Goal: Task Accomplishment & Management: Manage account settings

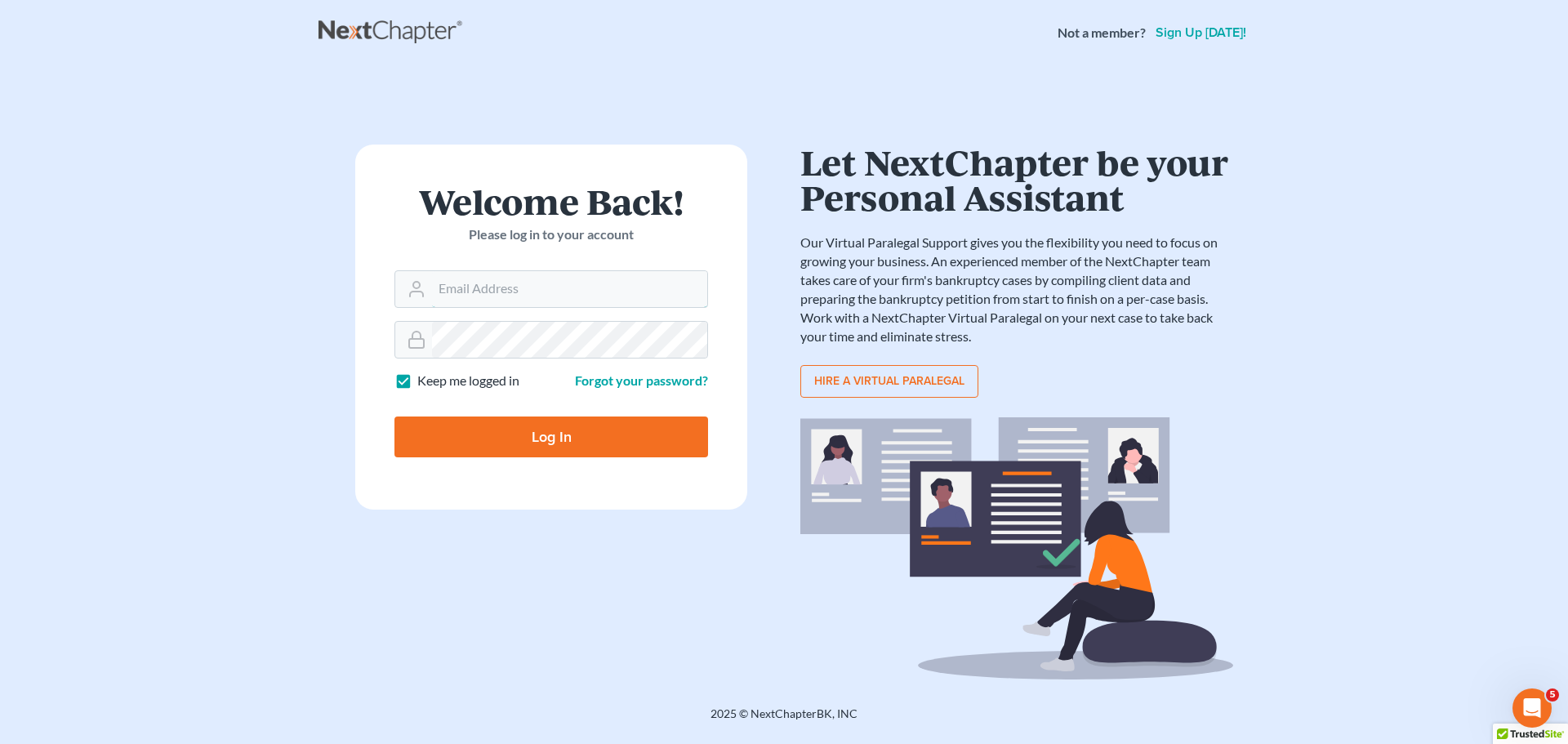
type input "[PERSON_NAME][EMAIL_ADDRESS][DOMAIN_NAME]"
click at [562, 426] on input "Log In" at bounding box center [551, 436] width 314 height 40
type input "Thinking..."
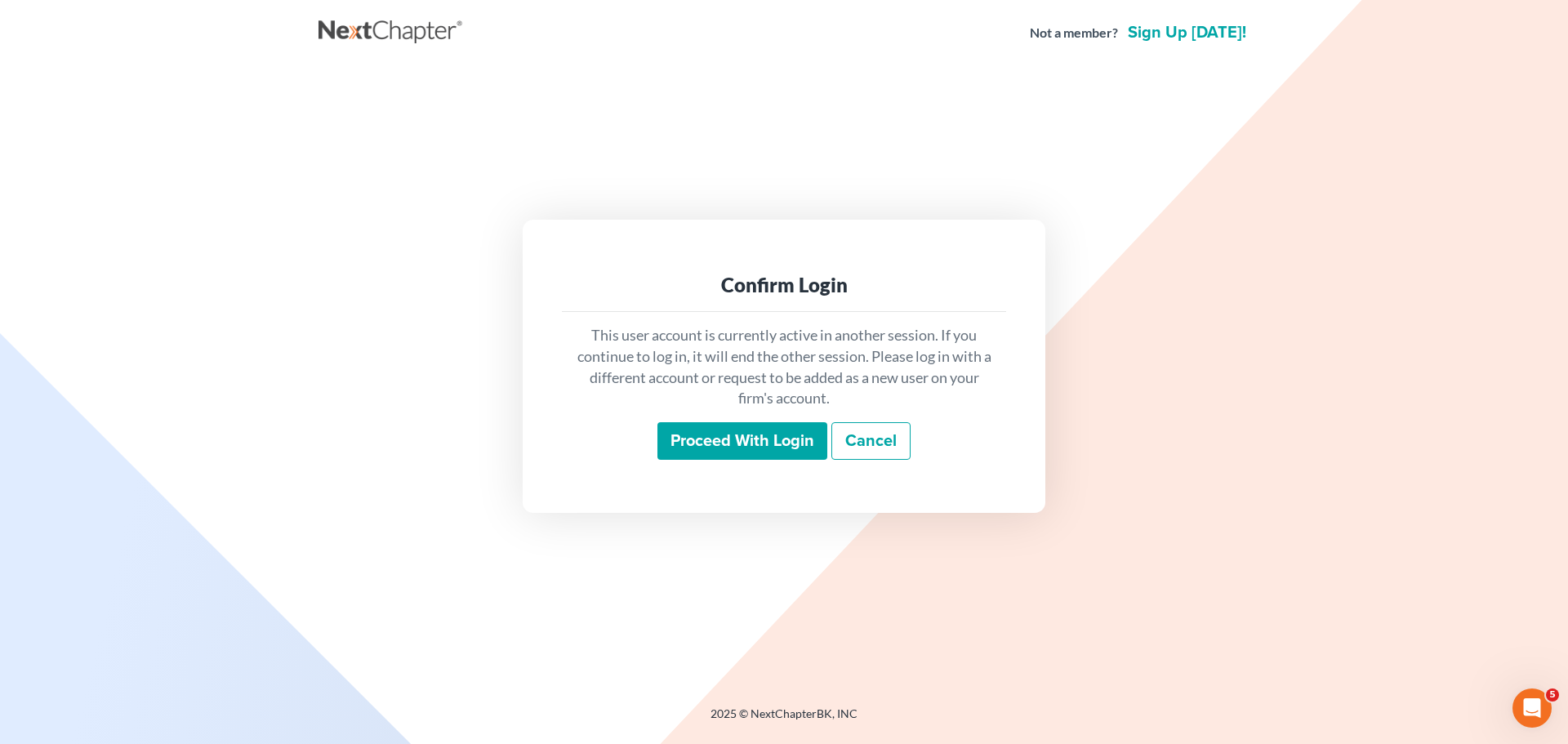
click at [700, 442] on input "Proceed with login" at bounding box center [742, 442] width 170 height 38
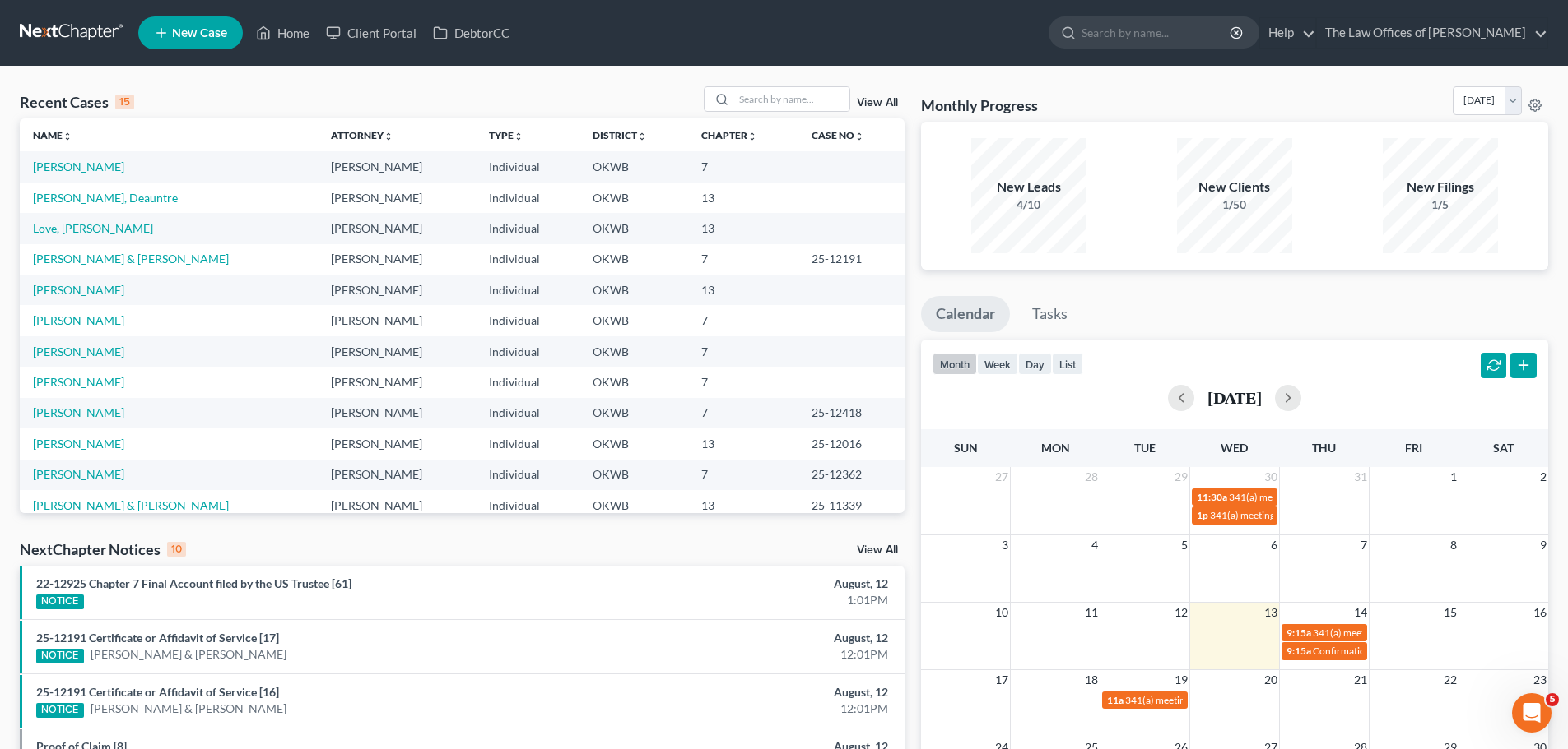
click at [184, 33] on span "New Case" at bounding box center [200, 33] width 55 height 12
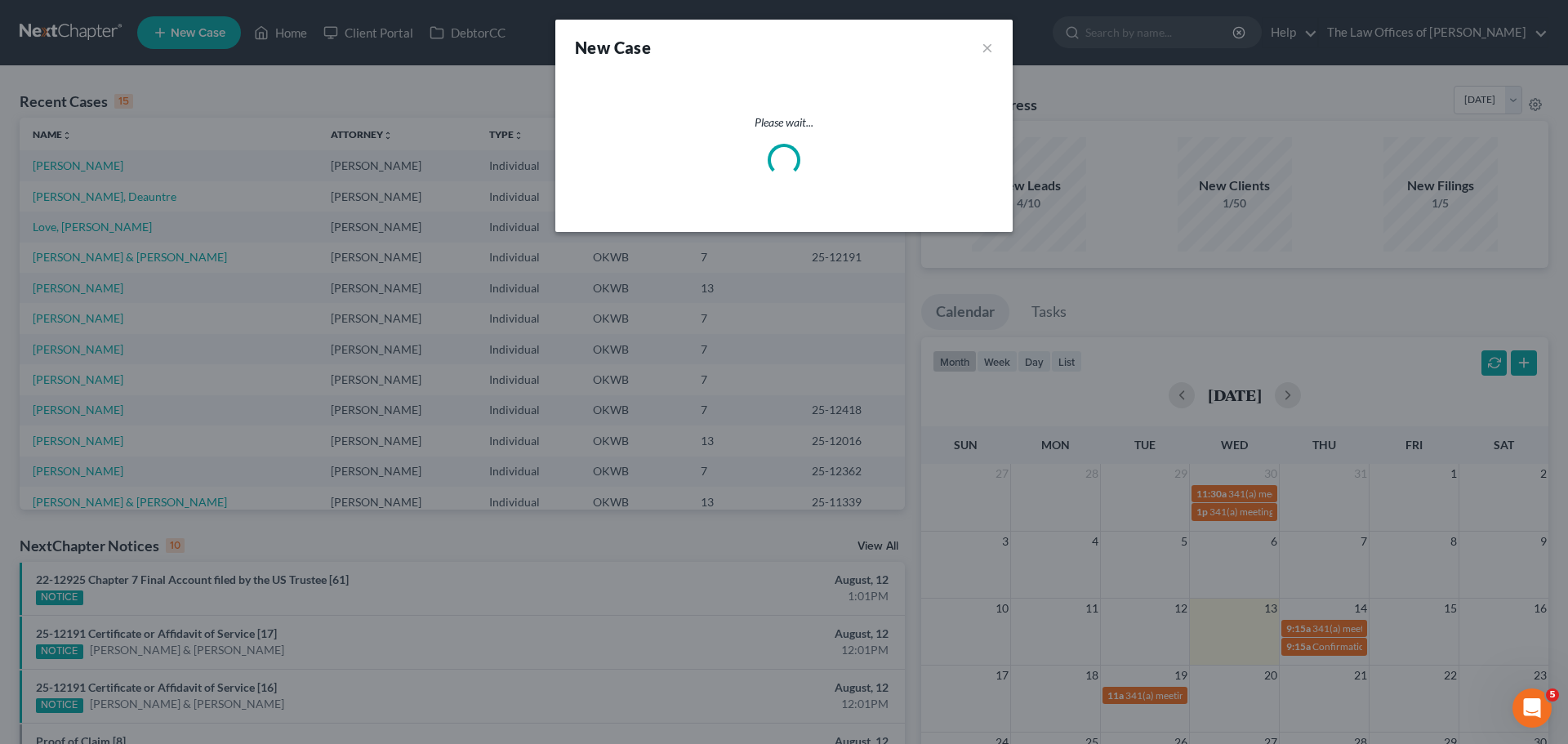
select select "65"
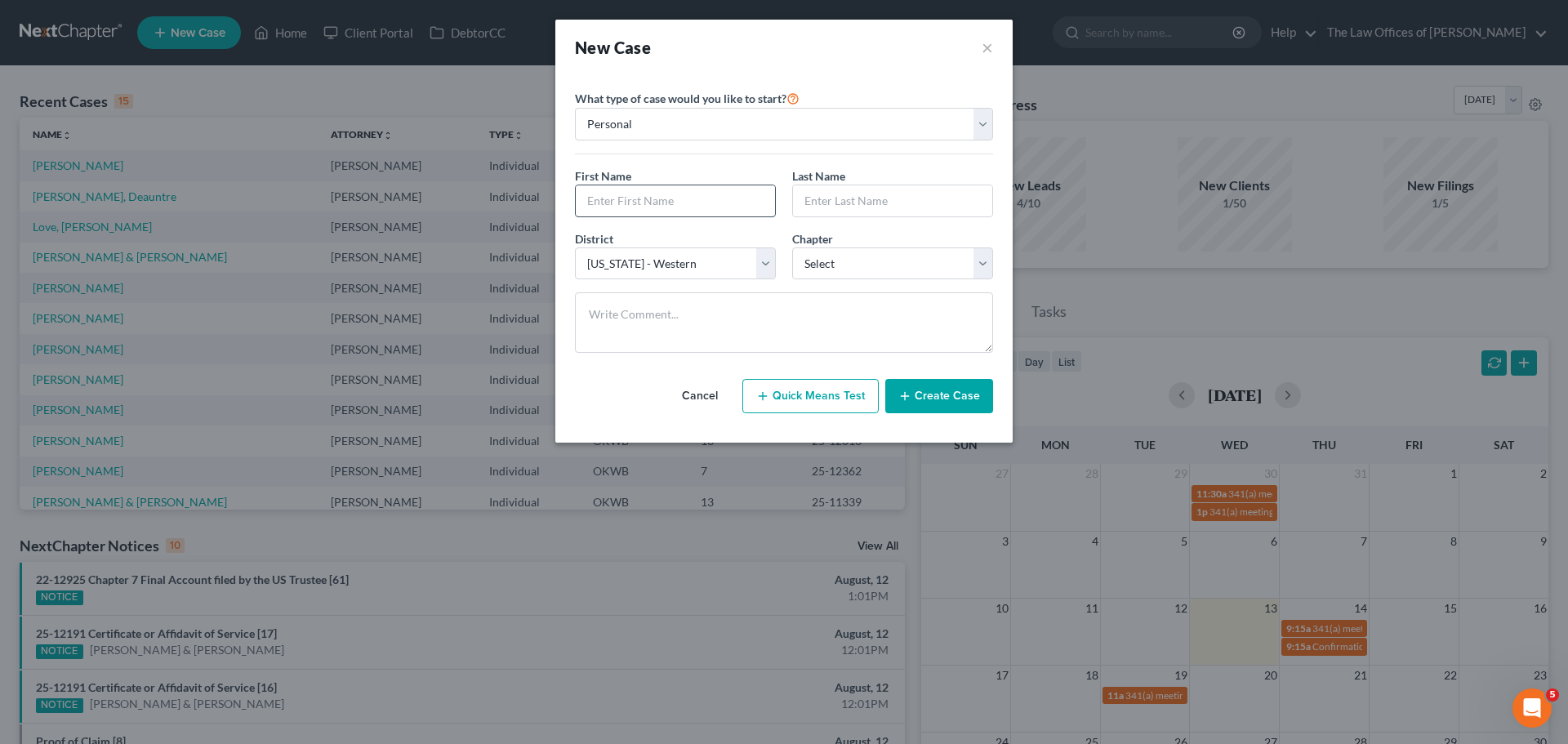
click at [625, 204] on input "text" at bounding box center [675, 200] width 199 height 31
type input "l"
click at [991, 47] on button "×" at bounding box center [987, 47] width 11 height 23
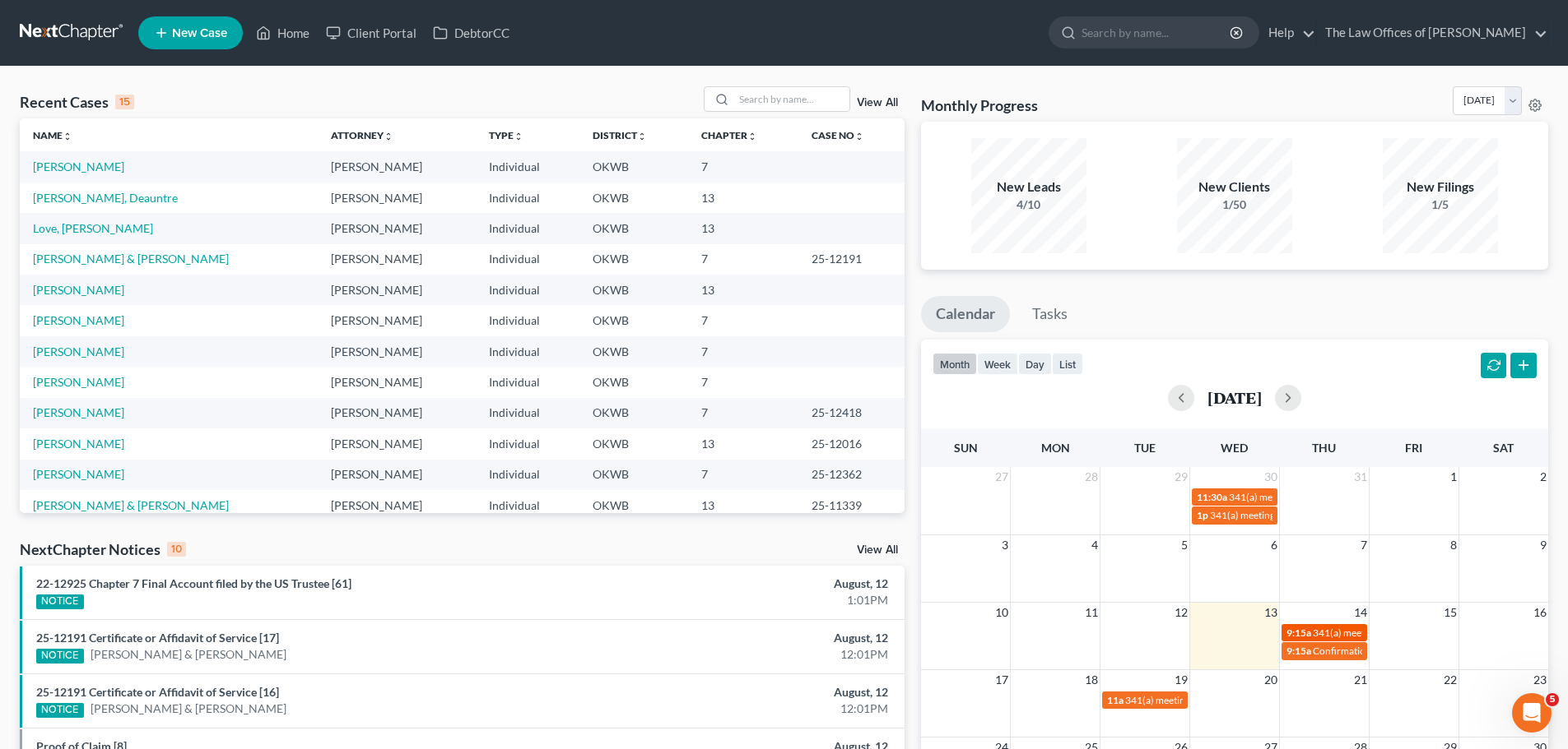
click at [1300, 631] on span "9:15a" at bounding box center [1298, 633] width 25 height 12
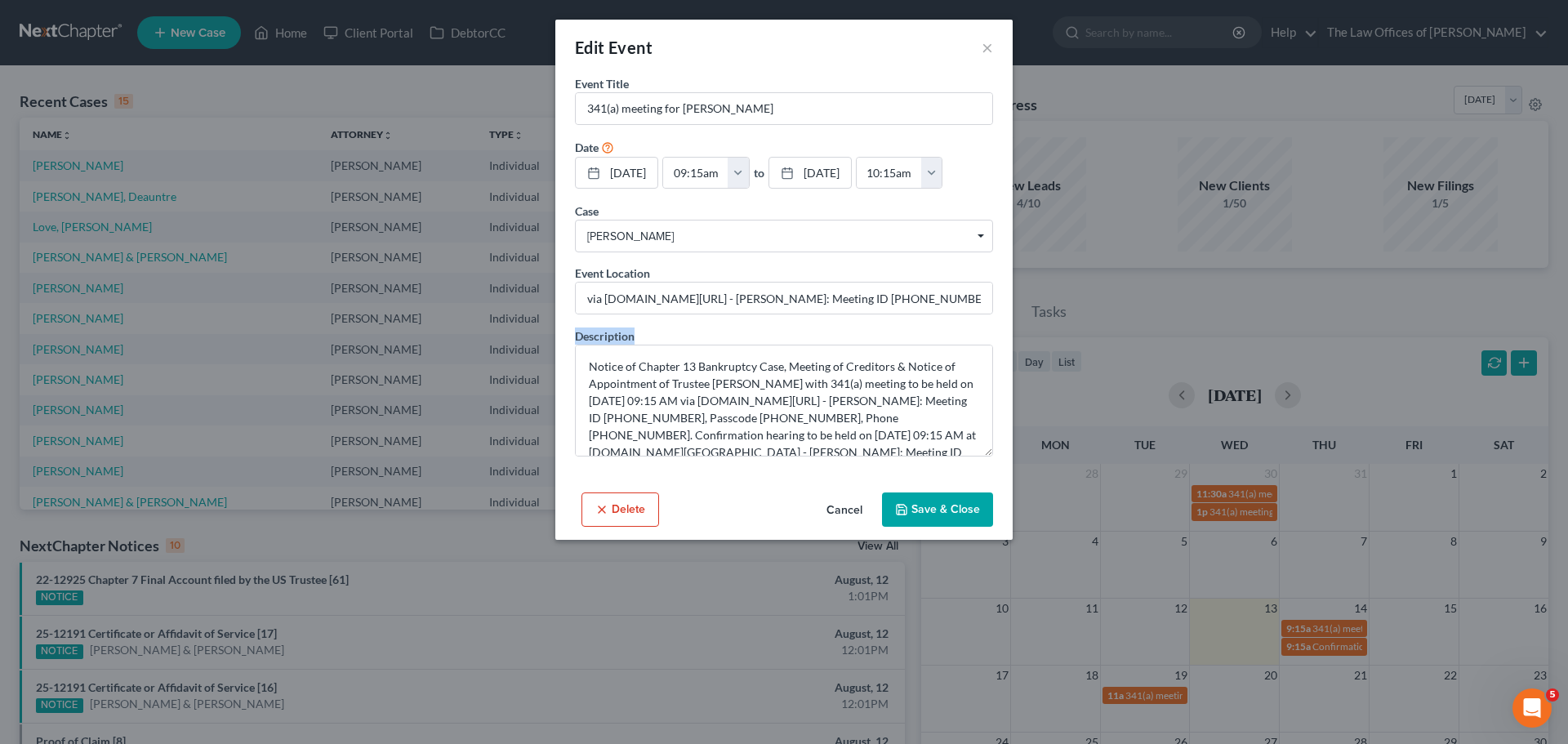
click at [1288, 625] on div "Edit Event × Event Title * 341(a) meeting for [PERSON_NAME] Date [DATE] close D…" at bounding box center [784, 372] width 1568 height 744
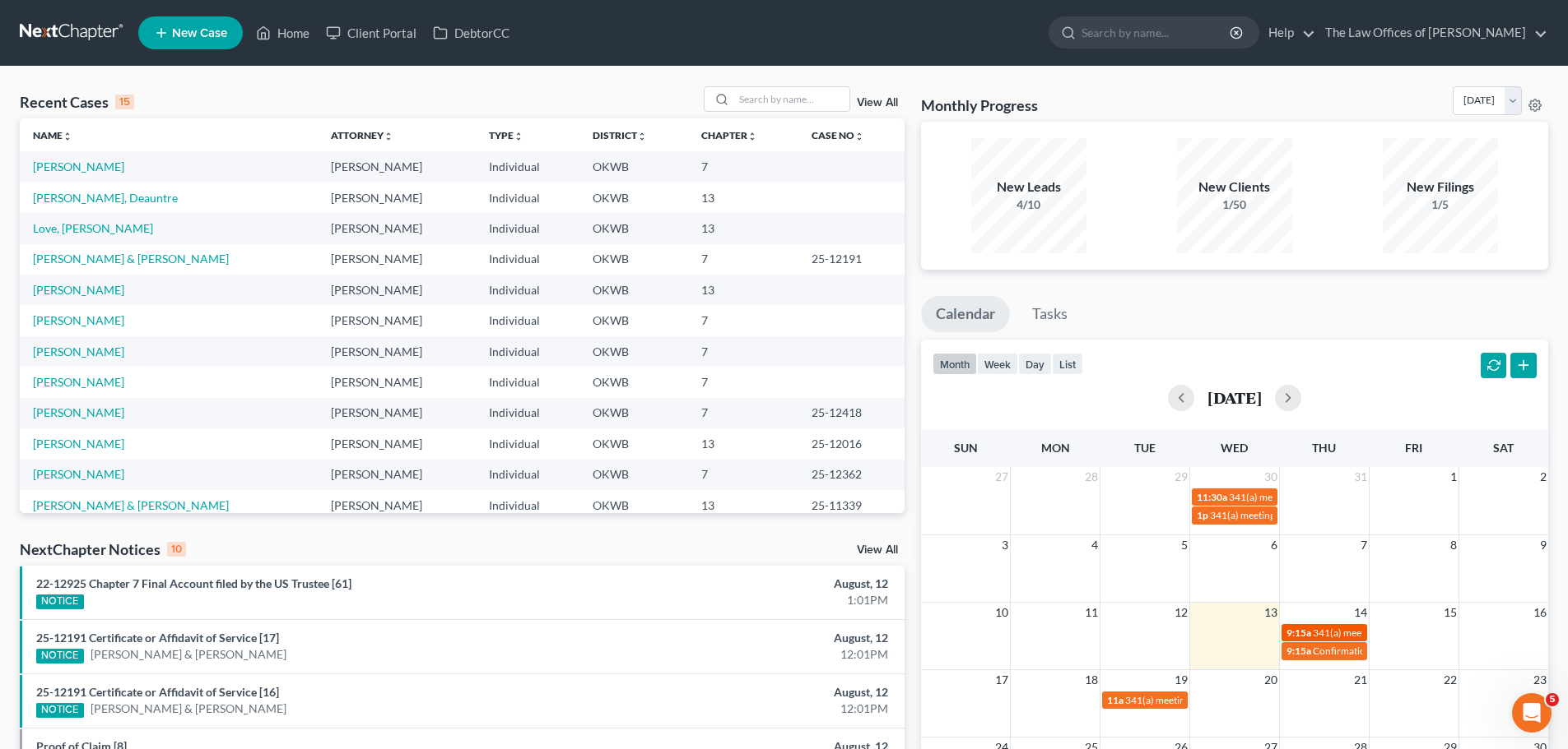
click at [1307, 628] on span "9:15a" at bounding box center [1298, 633] width 25 height 12
select select "Days"
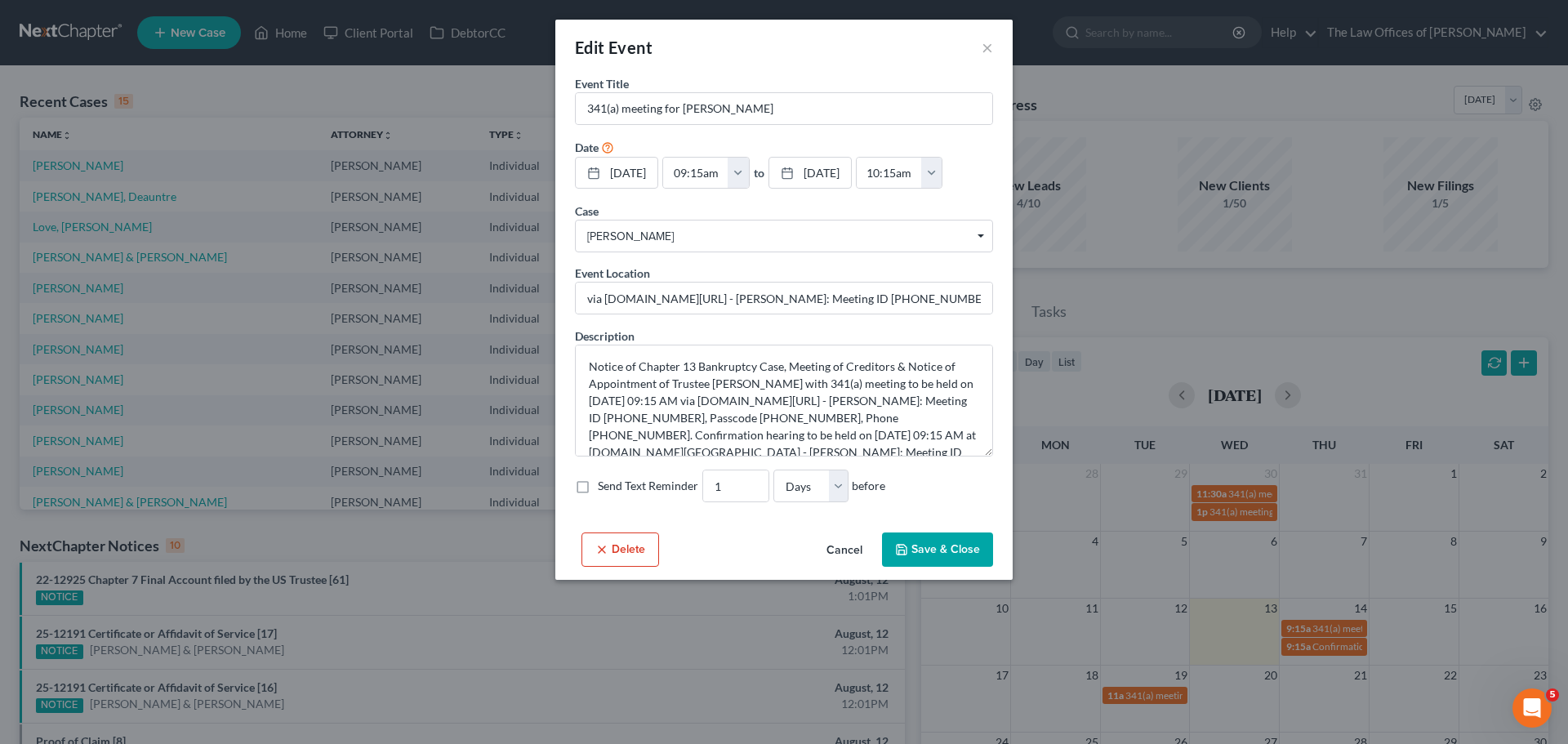
click at [992, 47] on div "Edit Event ×" at bounding box center [783, 47] width 457 height 55
click at [986, 48] on button "×" at bounding box center [987, 47] width 11 height 20
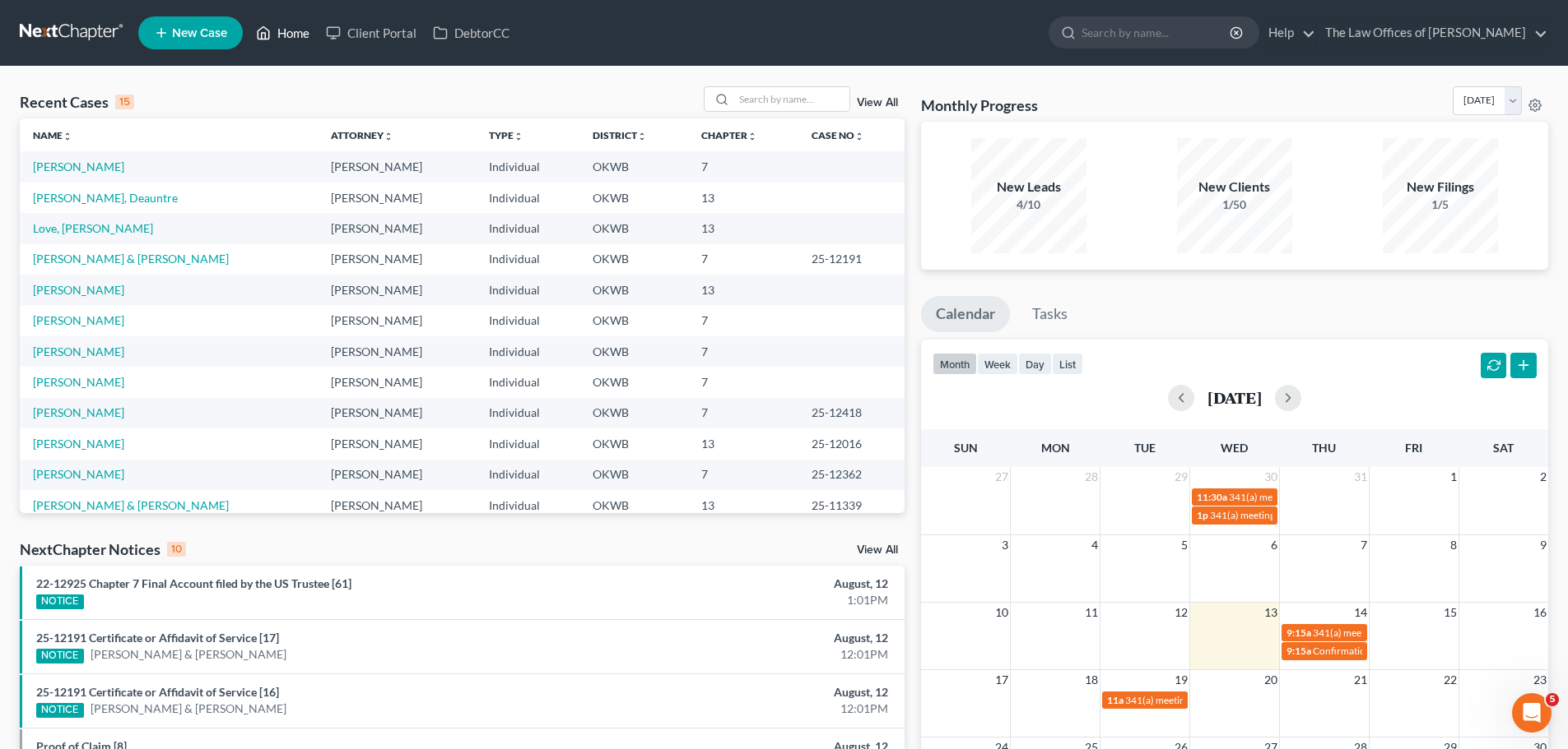
click at [303, 28] on link "Home" at bounding box center [283, 32] width 70 height 29
click at [815, 111] on input "search" at bounding box center [792, 98] width 115 height 24
type input "[PERSON_NAME]"
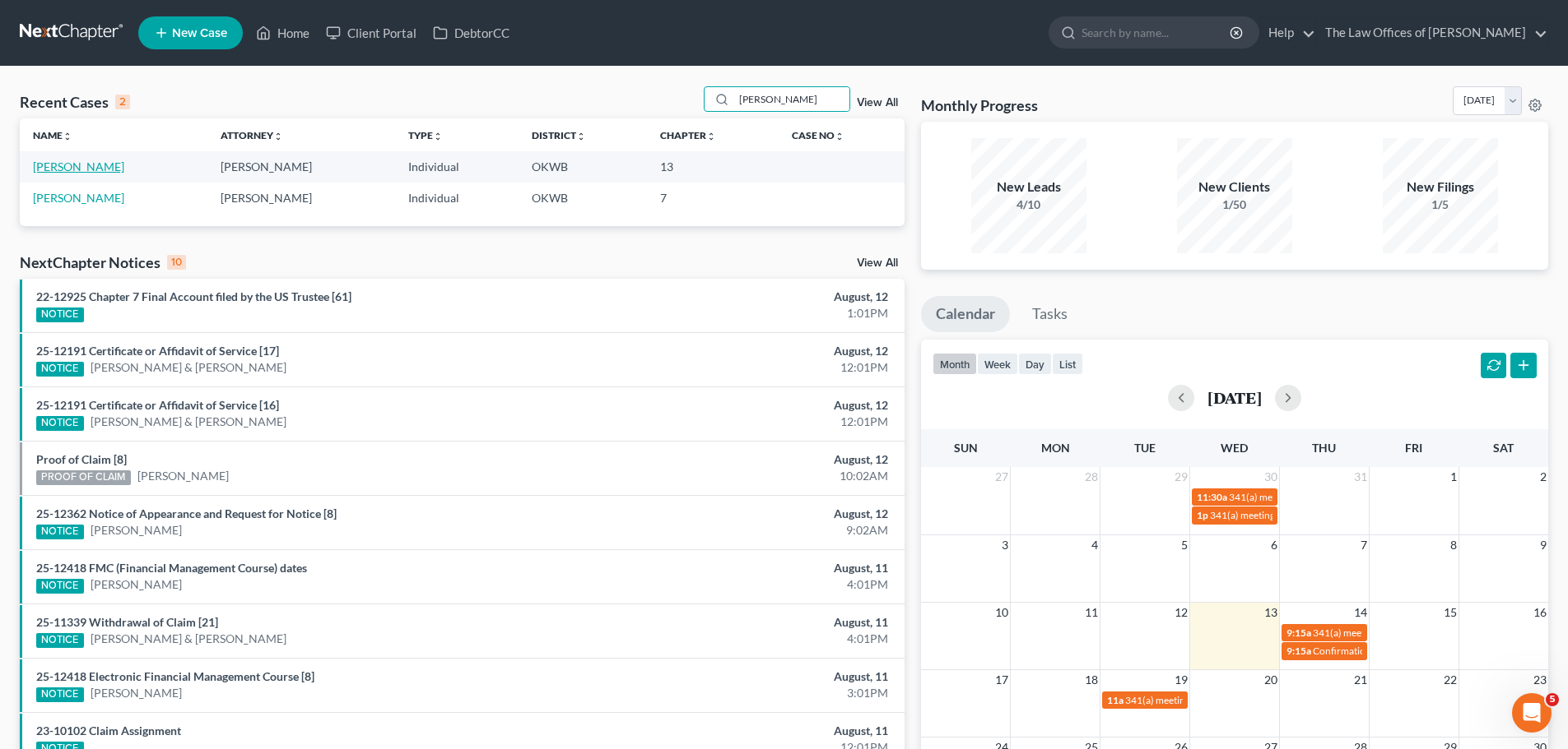
click at [80, 167] on link "[PERSON_NAME]" at bounding box center [79, 166] width 92 height 14
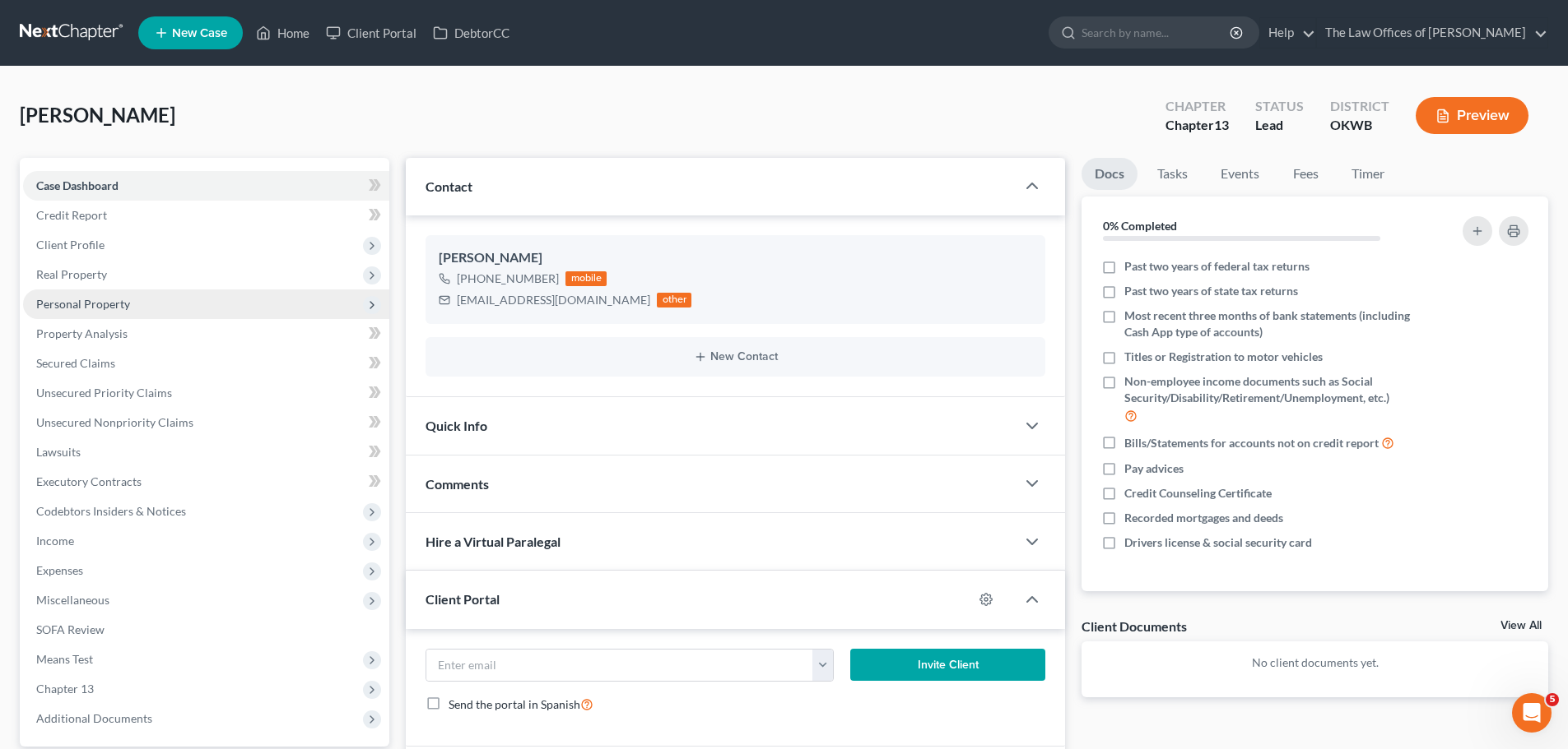
click at [144, 305] on span "Personal Property" at bounding box center [205, 304] width 366 height 29
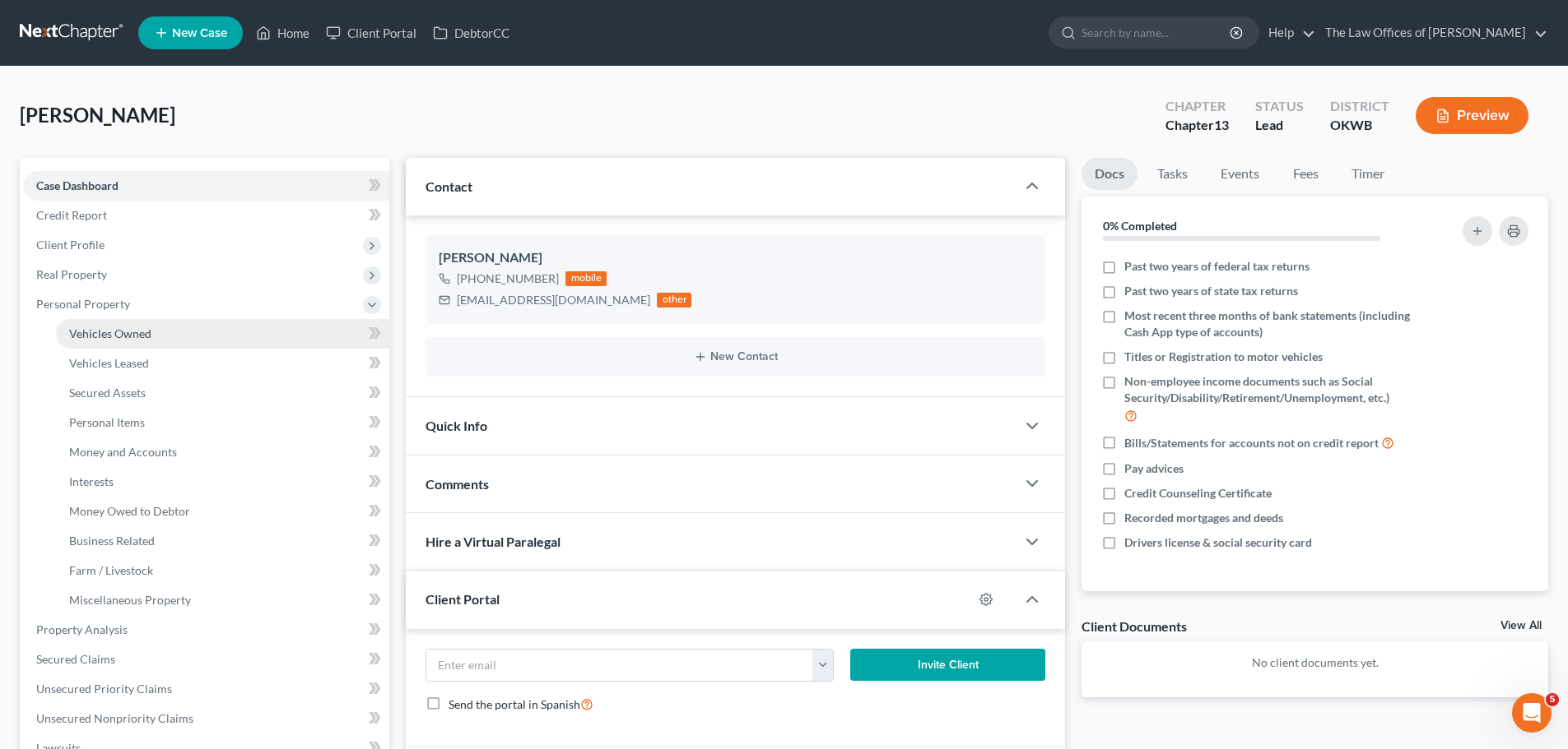
click at [141, 328] on span "Vehicles Owned" at bounding box center [110, 333] width 82 height 14
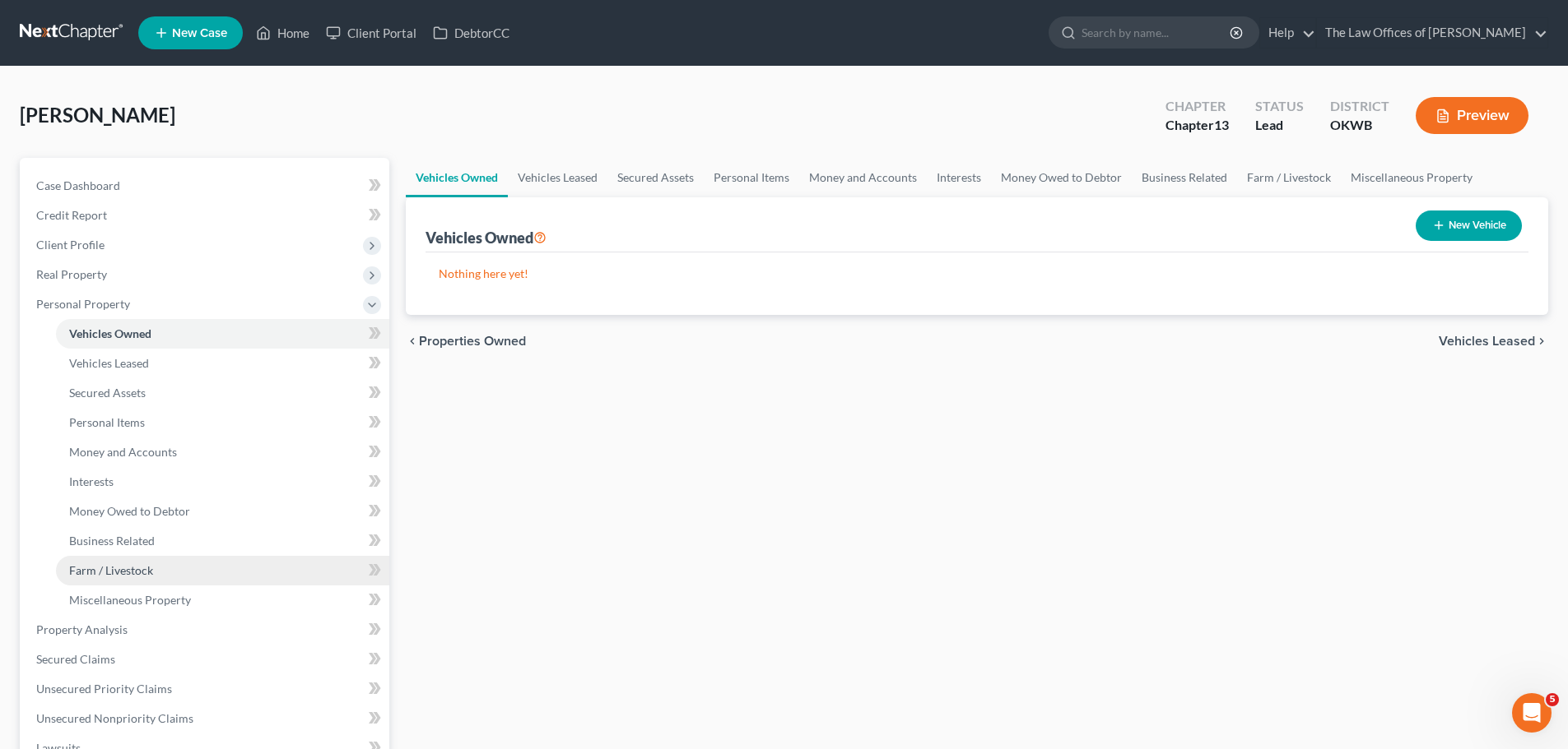
scroll to position [247, 0]
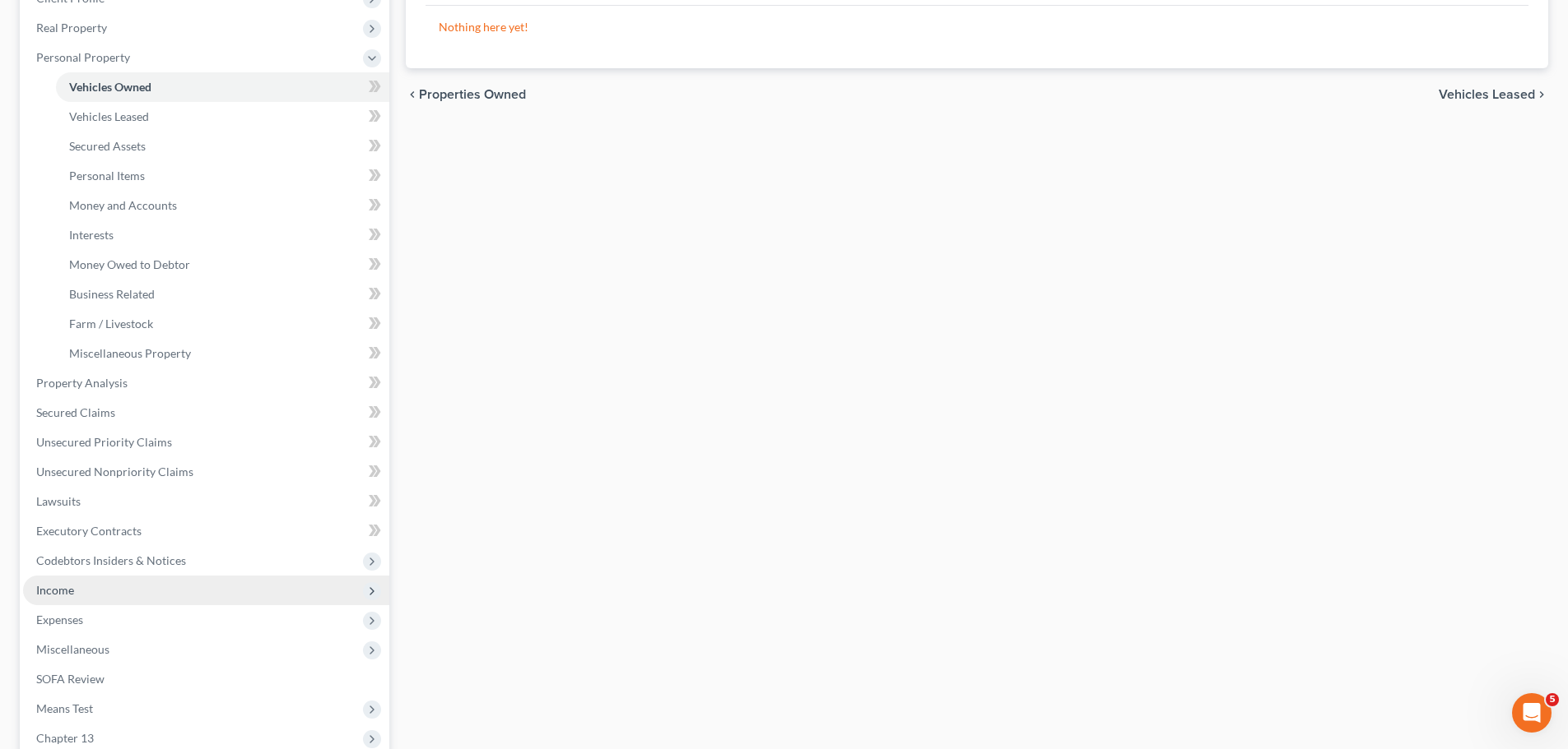
click at [149, 596] on span "Income" at bounding box center [205, 590] width 366 height 29
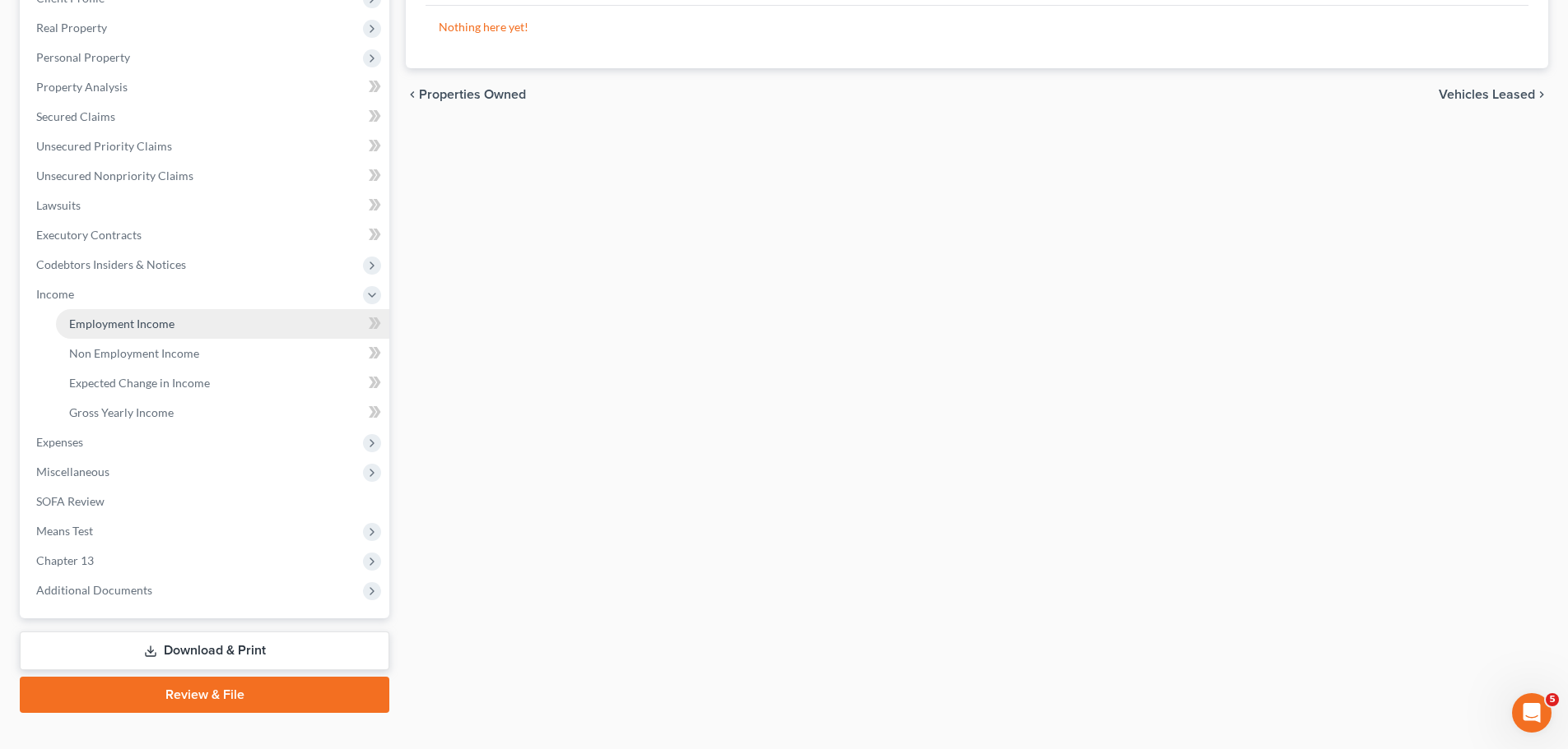
scroll to position [0, 0]
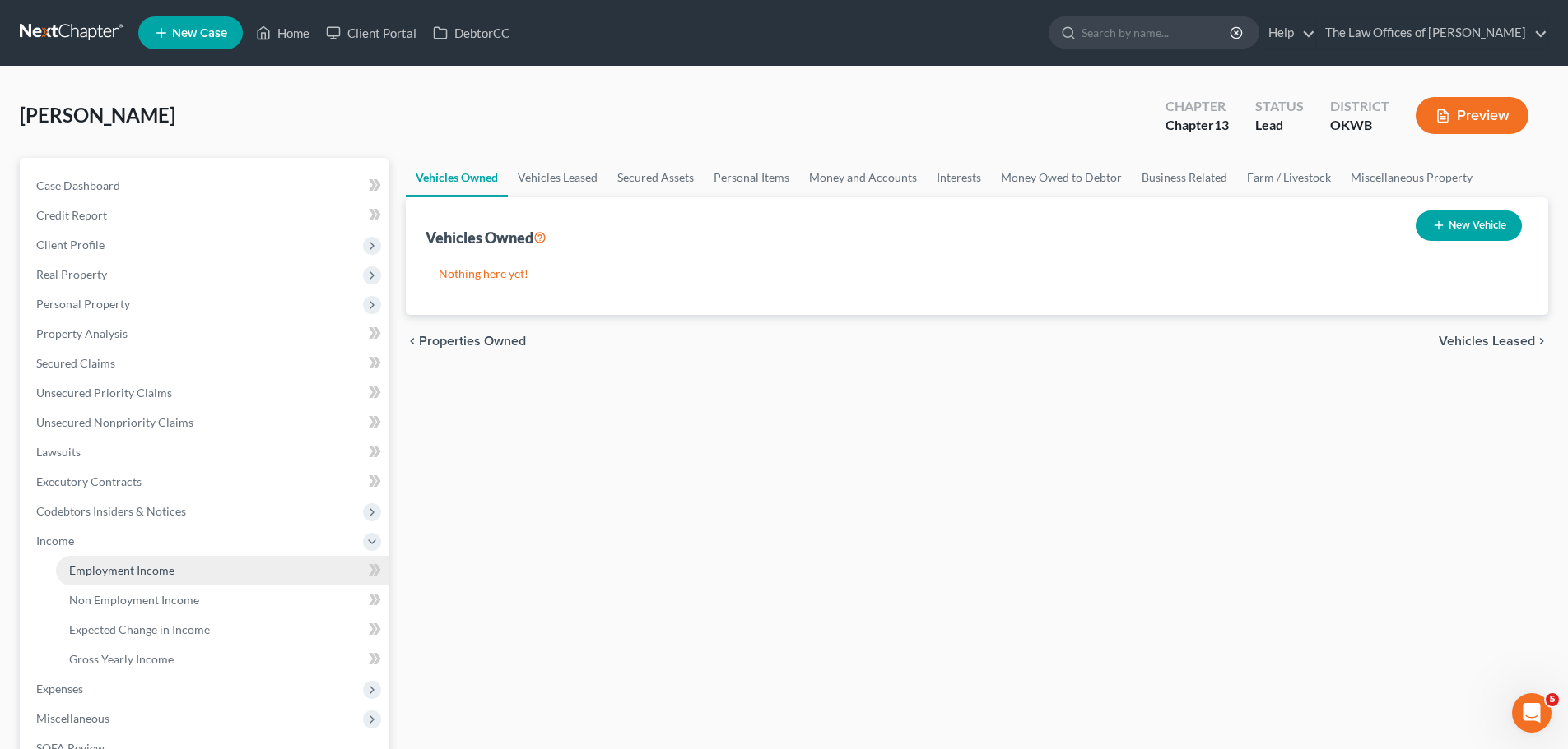
click at [200, 563] on link "Employment Income" at bounding box center [222, 570] width 333 height 29
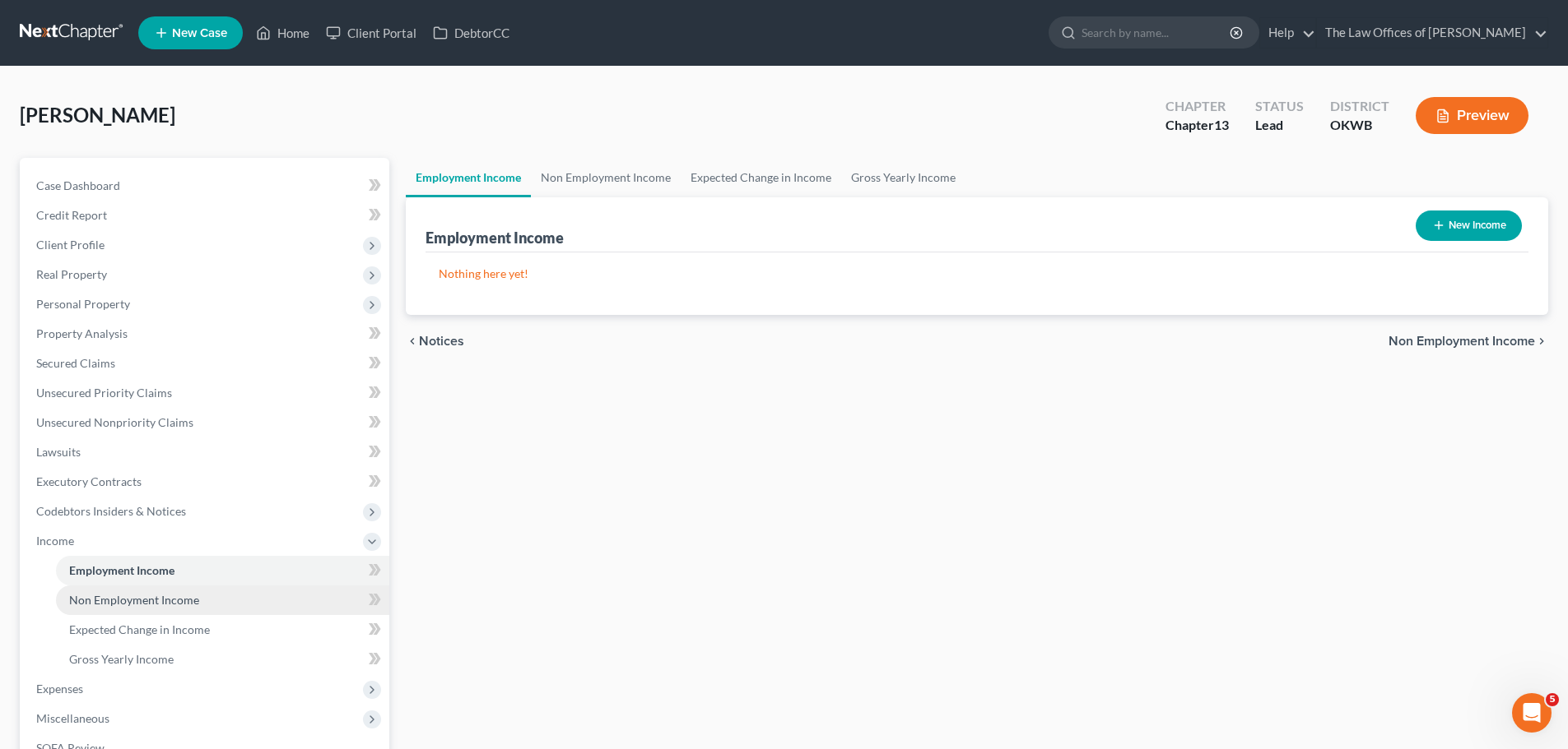
scroll to position [82, 0]
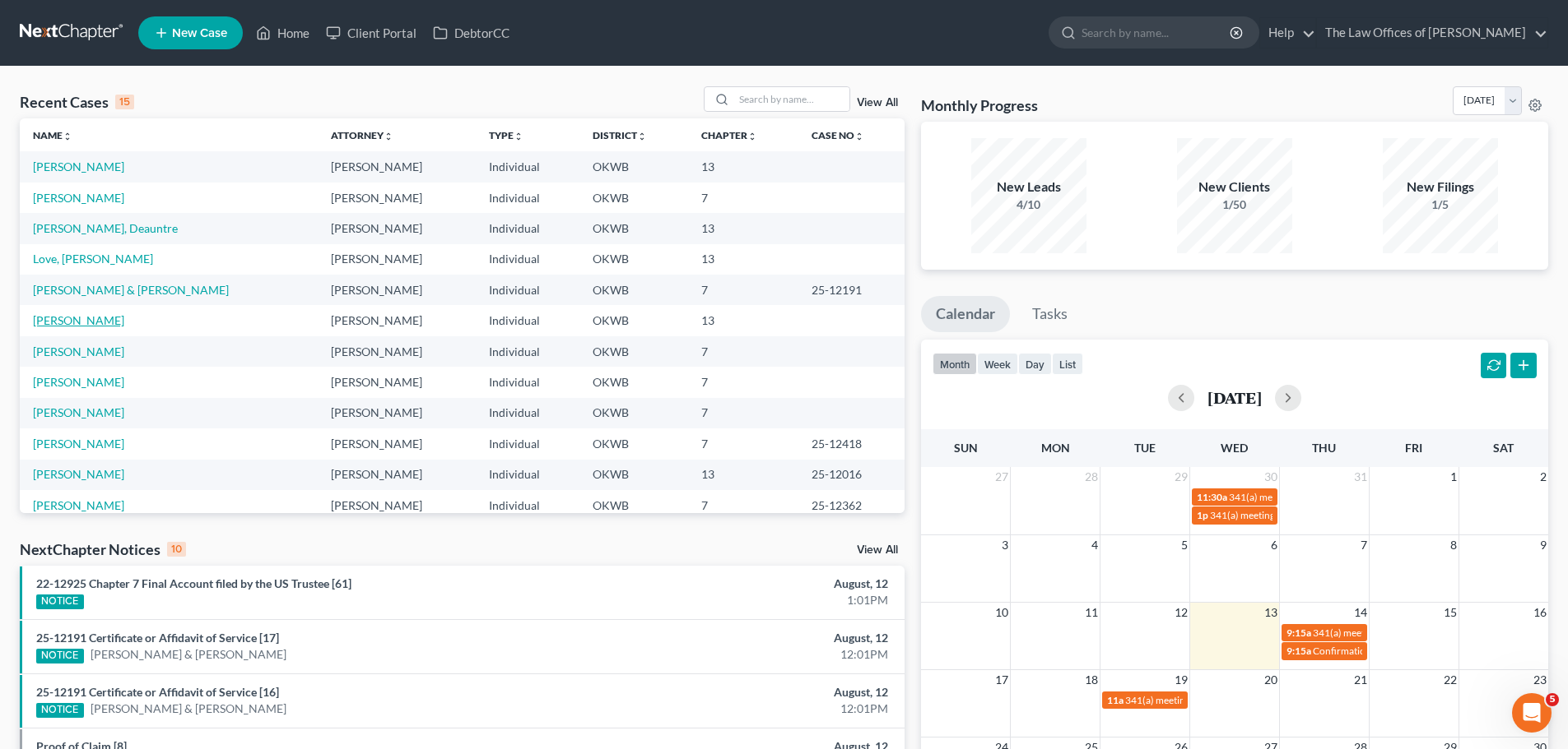
click at [96, 315] on link "[PERSON_NAME]" at bounding box center [79, 320] width 92 height 14
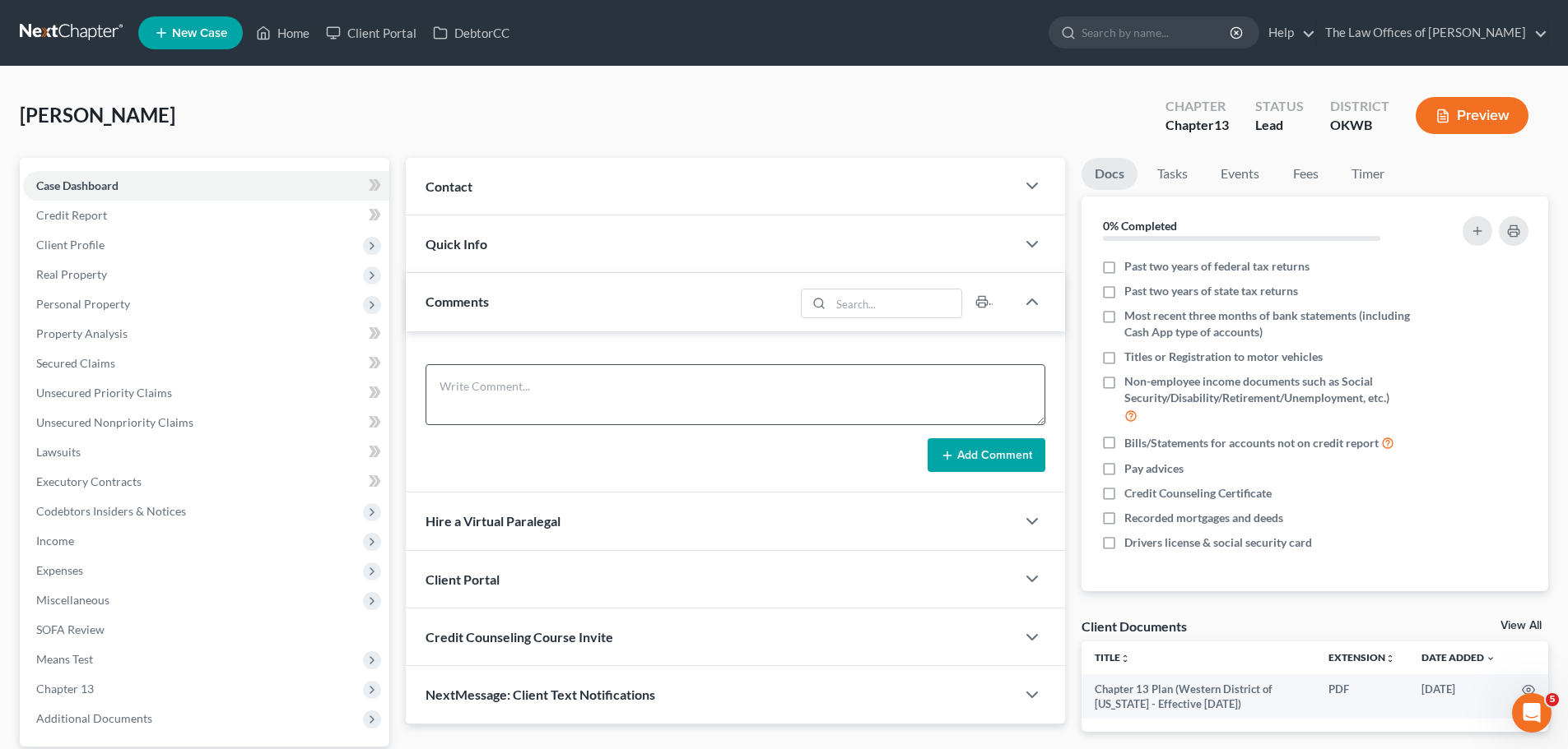
scroll to position [154, 0]
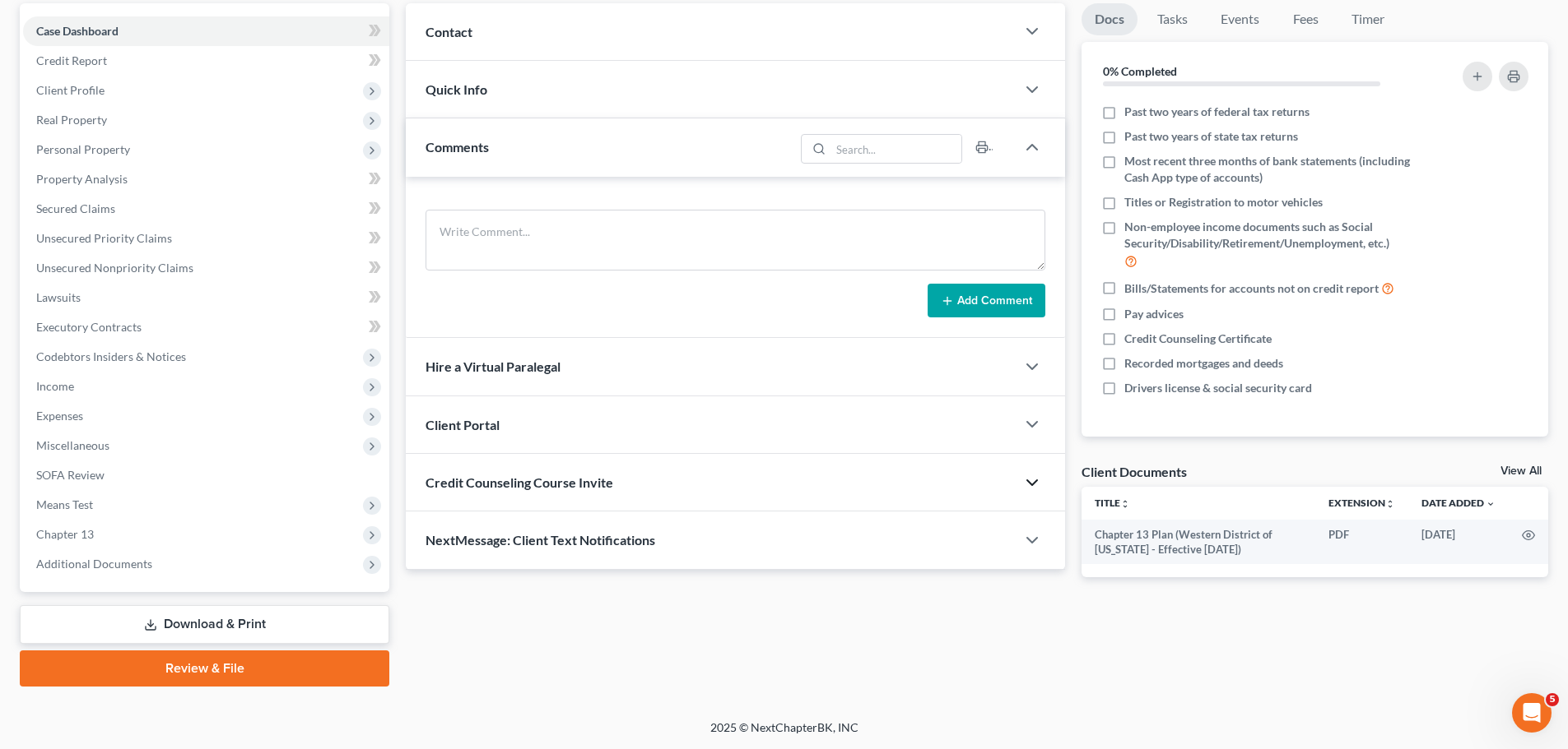
click at [1034, 478] on icon "button" at bounding box center [1031, 482] width 20 height 20
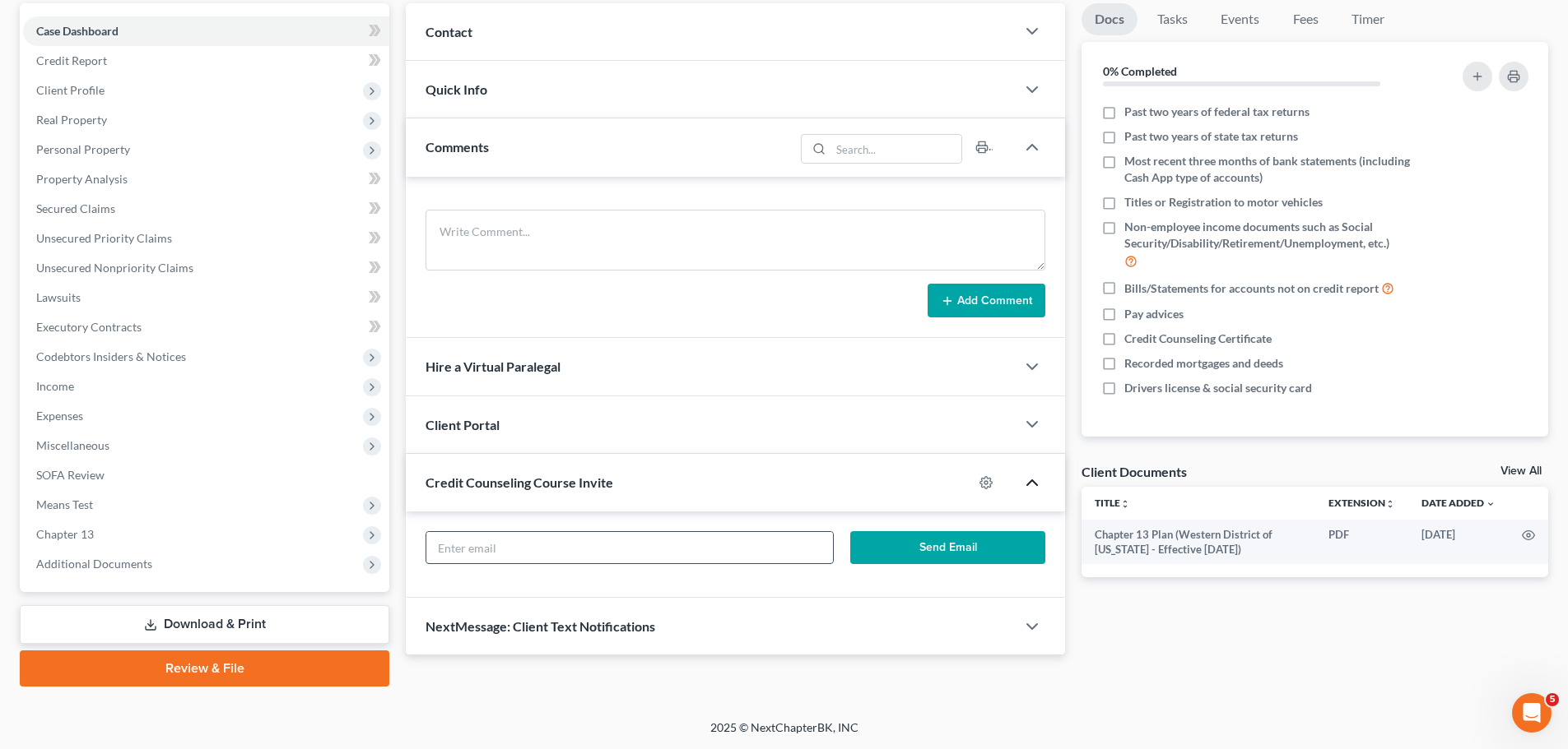
click at [818, 553] on input "text" at bounding box center [628, 548] width 406 height 31
click at [931, 547] on button "Send Email" at bounding box center [947, 548] width 196 height 33
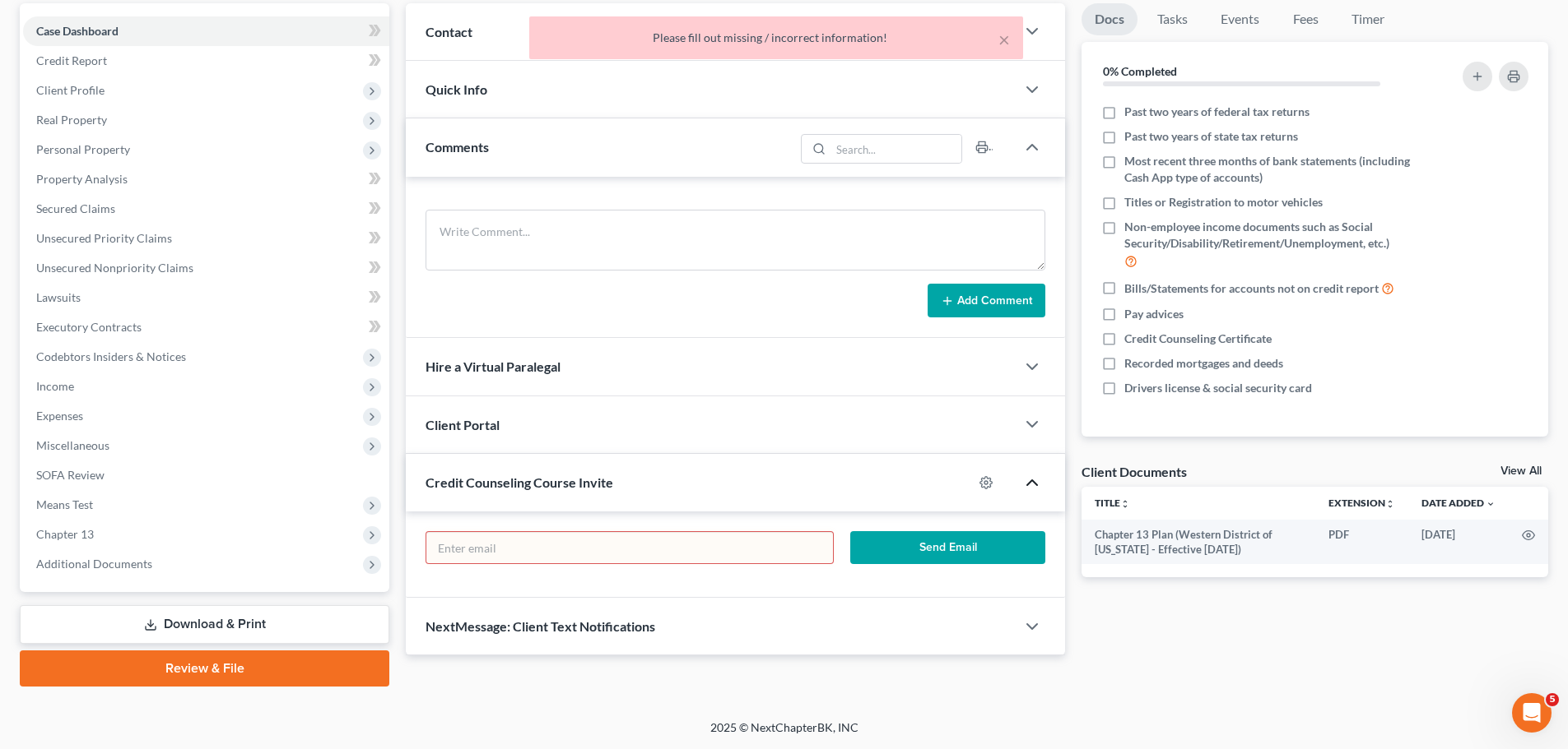
scroll to position [0, 0]
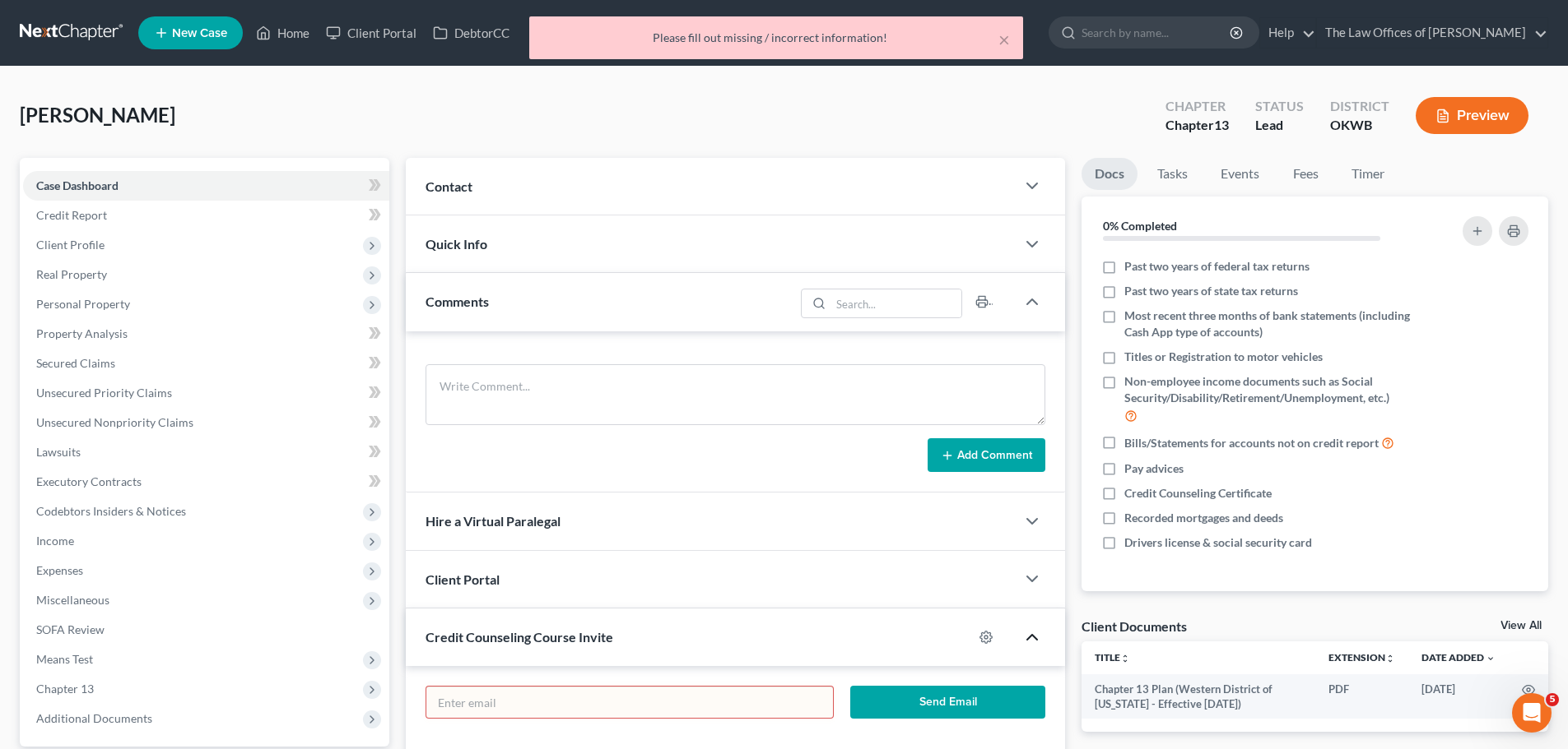
click at [565, 201] on div "Contact" at bounding box center [711, 186] width 609 height 57
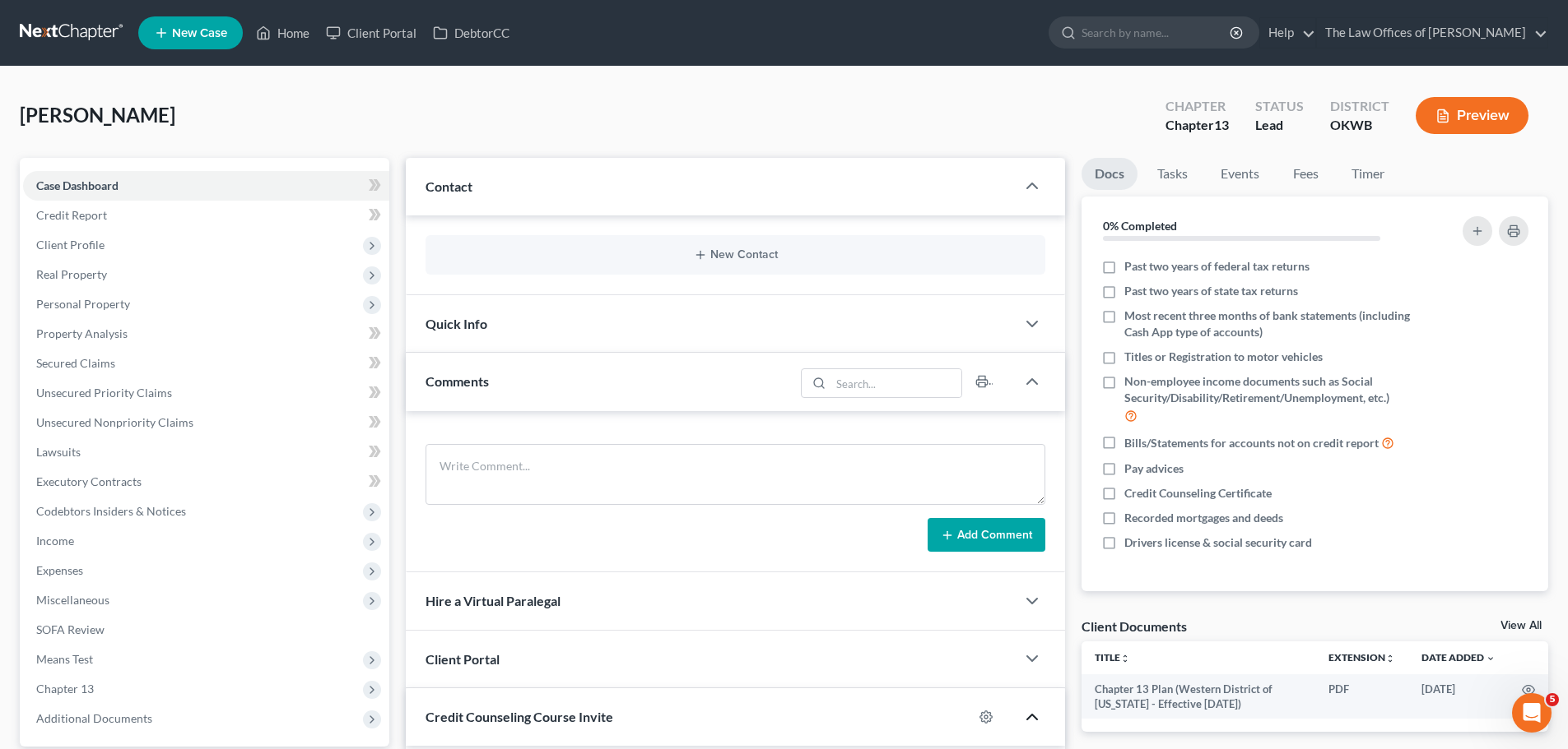
click at [578, 246] on div "New Contact" at bounding box center [735, 255] width 620 height 40
click at [713, 250] on button "New Contact" at bounding box center [734, 255] width 593 height 13
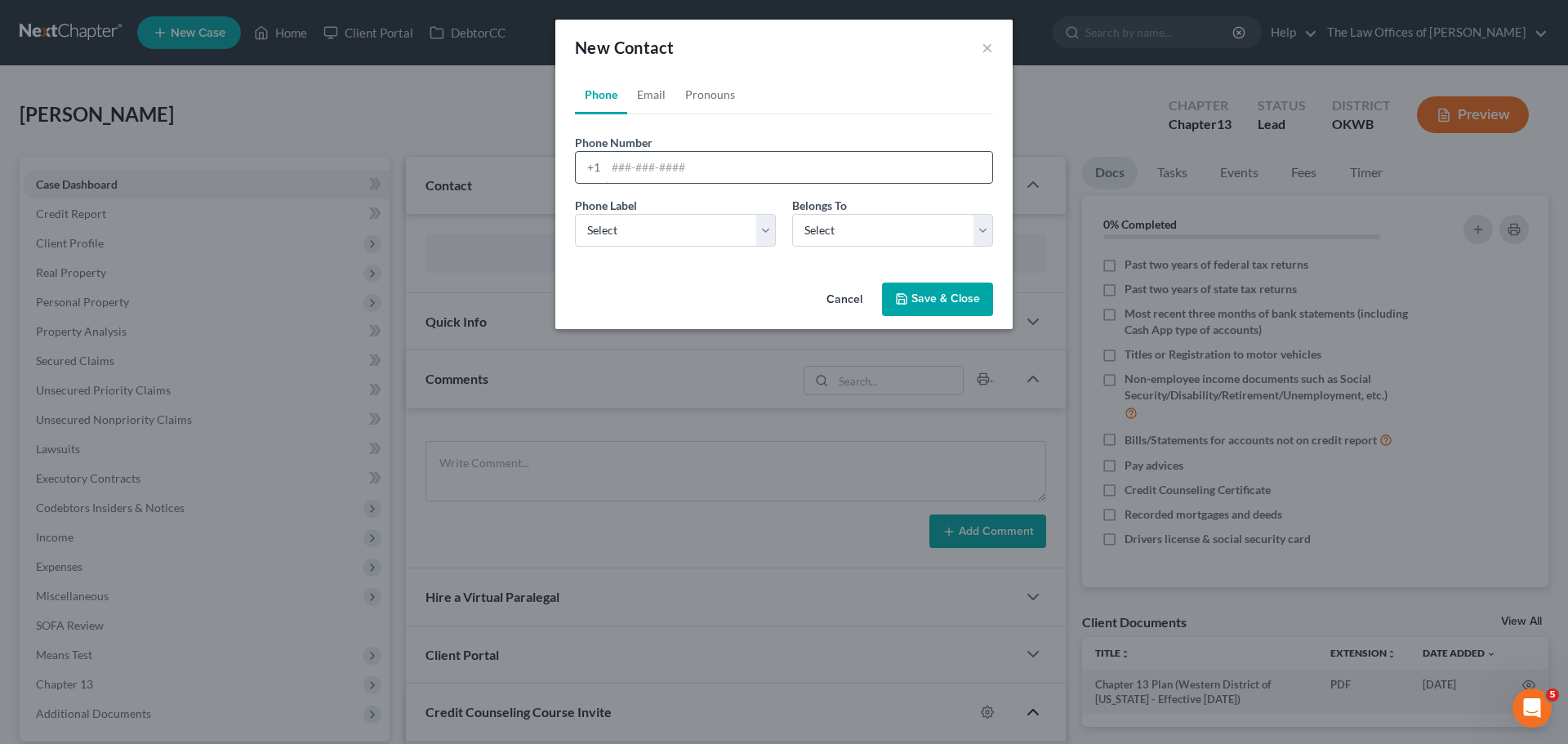
click at [676, 169] on input "tel" at bounding box center [798, 167] width 386 height 31
type input "4053187553"
click at [714, 227] on select "Select Mobile Home Work Other" at bounding box center [675, 230] width 201 height 33
select select "0"
click at [575, 214] on select "Select Mobile Home Work Other" at bounding box center [675, 230] width 201 height 33
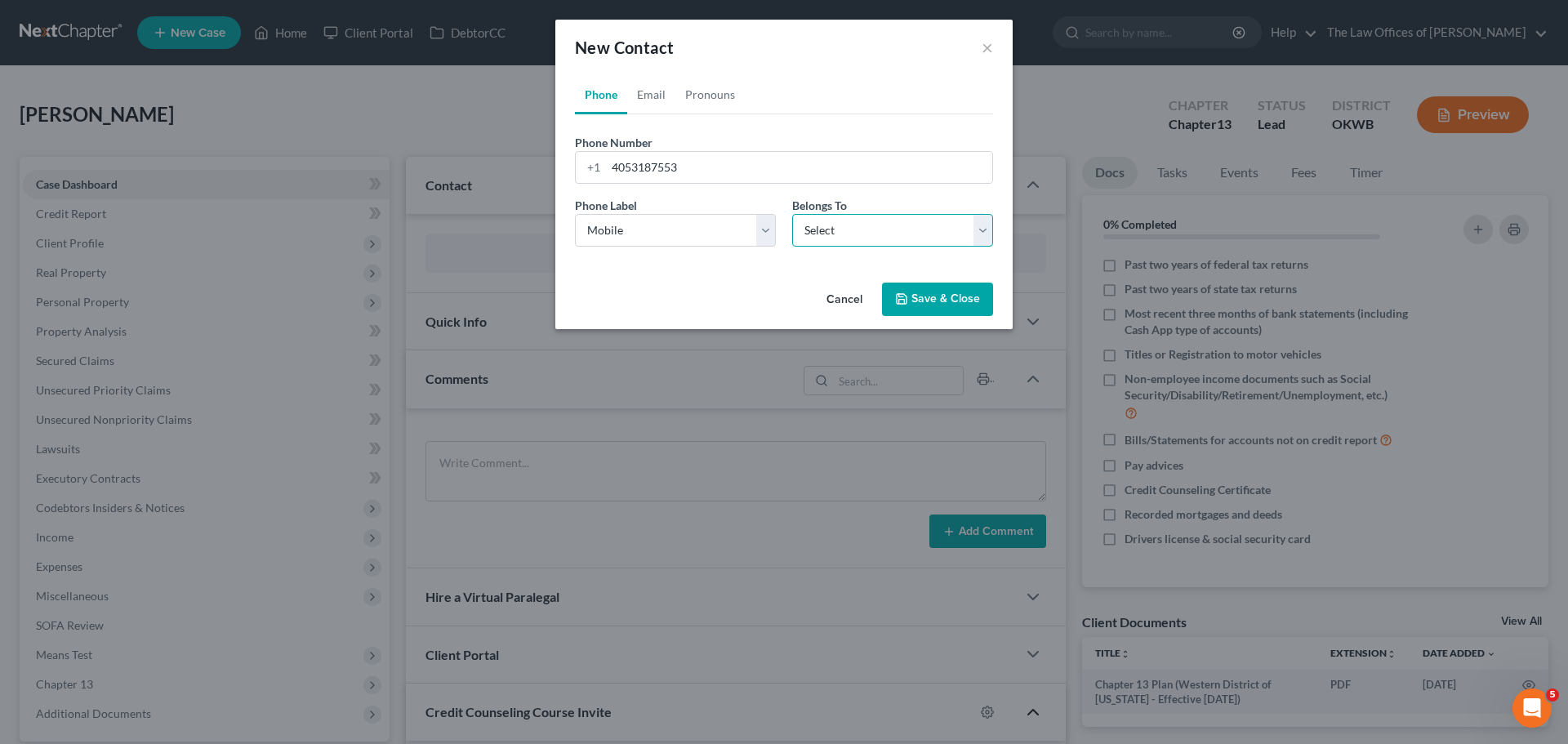
click at [865, 229] on select "Select Client Other" at bounding box center [893, 230] width 201 height 33
select select "0"
click at [792, 214] on select "Select Client Other" at bounding box center [893, 230] width 201 height 33
click at [635, 99] on link "Email" at bounding box center [651, 95] width 48 height 39
click at [638, 172] on input "email" at bounding box center [798, 167] width 386 height 31
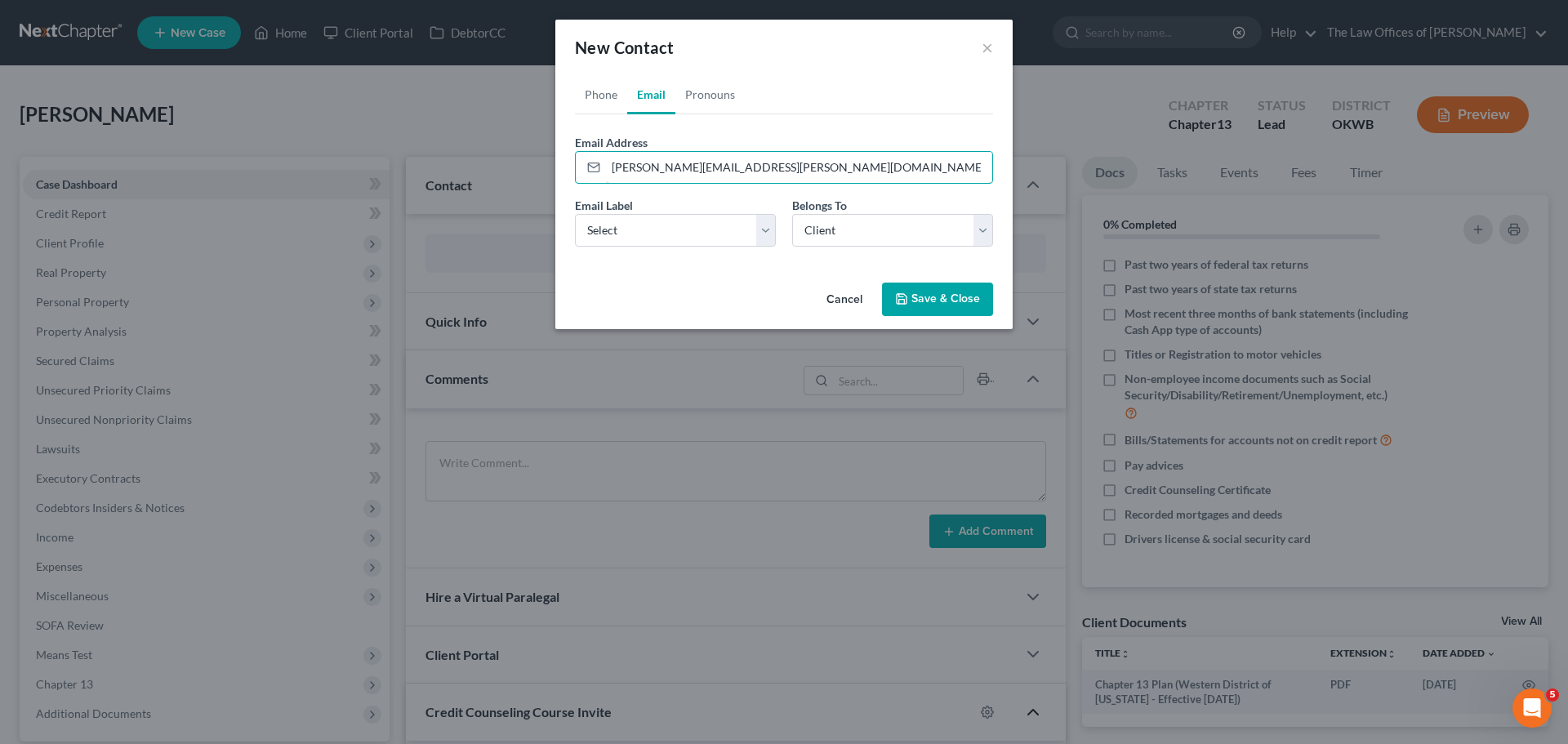
type input "ADAM.PURSCH@GMAIL.COM"
click at [944, 280] on div "Cancel Save & Close" at bounding box center [783, 302] width 457 height 54
click at [945, 295] on button "Save & Close" at bounding box center [937, 300] width 111 height 35
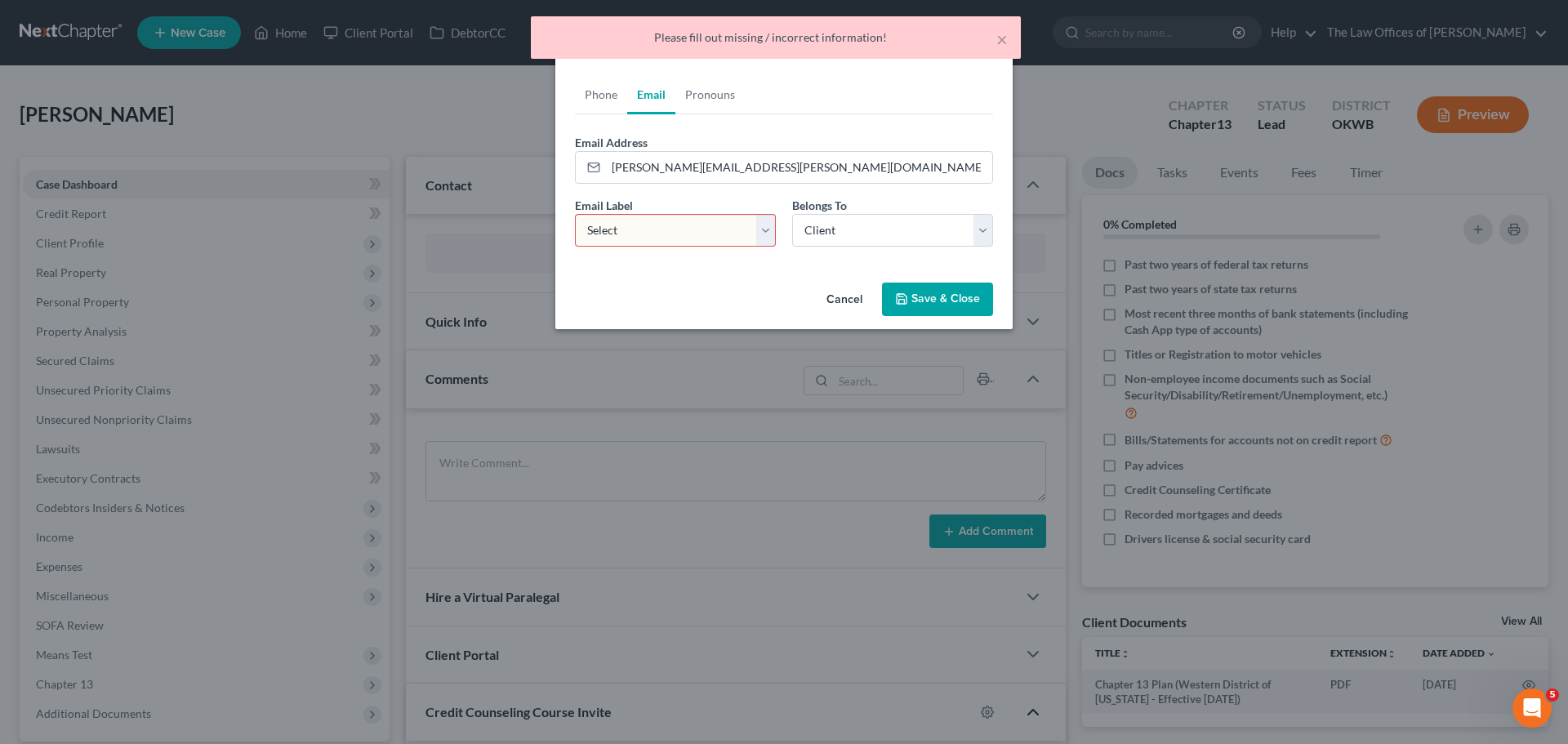
drag, startPoint x: 709, startPoint y: 244, endPoint x: 707, endPoint y: 210, distance: 34.1
click at [708, 225] on select "Select Home Work Other" at bounding box center [675, 230] width 201 height 33
select select "2"
click at [575, 214] on select "Select Home Work Other" at bounding box center [675, 230] width 201 height 33
click at [927, 297] on button "Save & Close" at bounding box center [937, 300] width 111 height 35
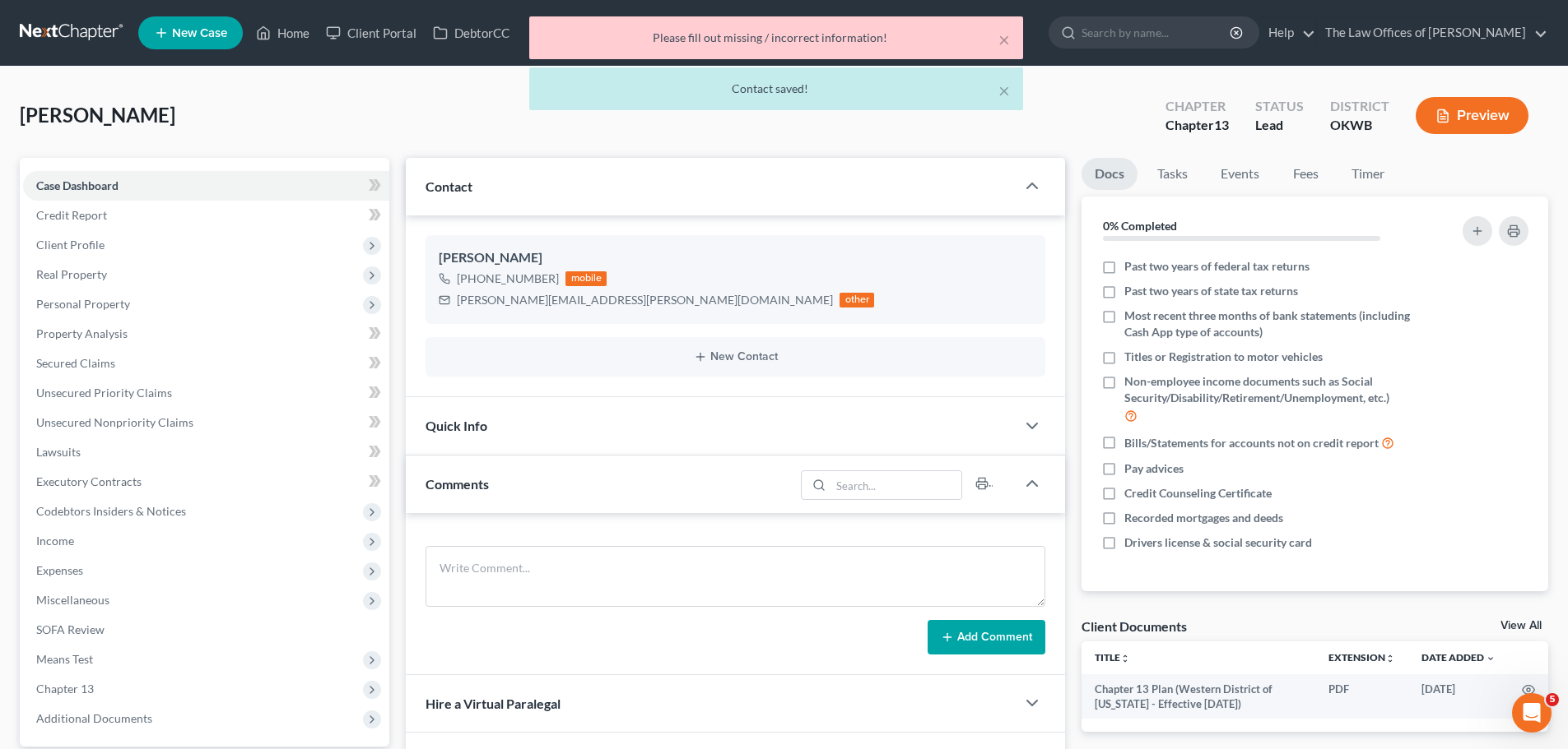
scroll to position [305, 0]
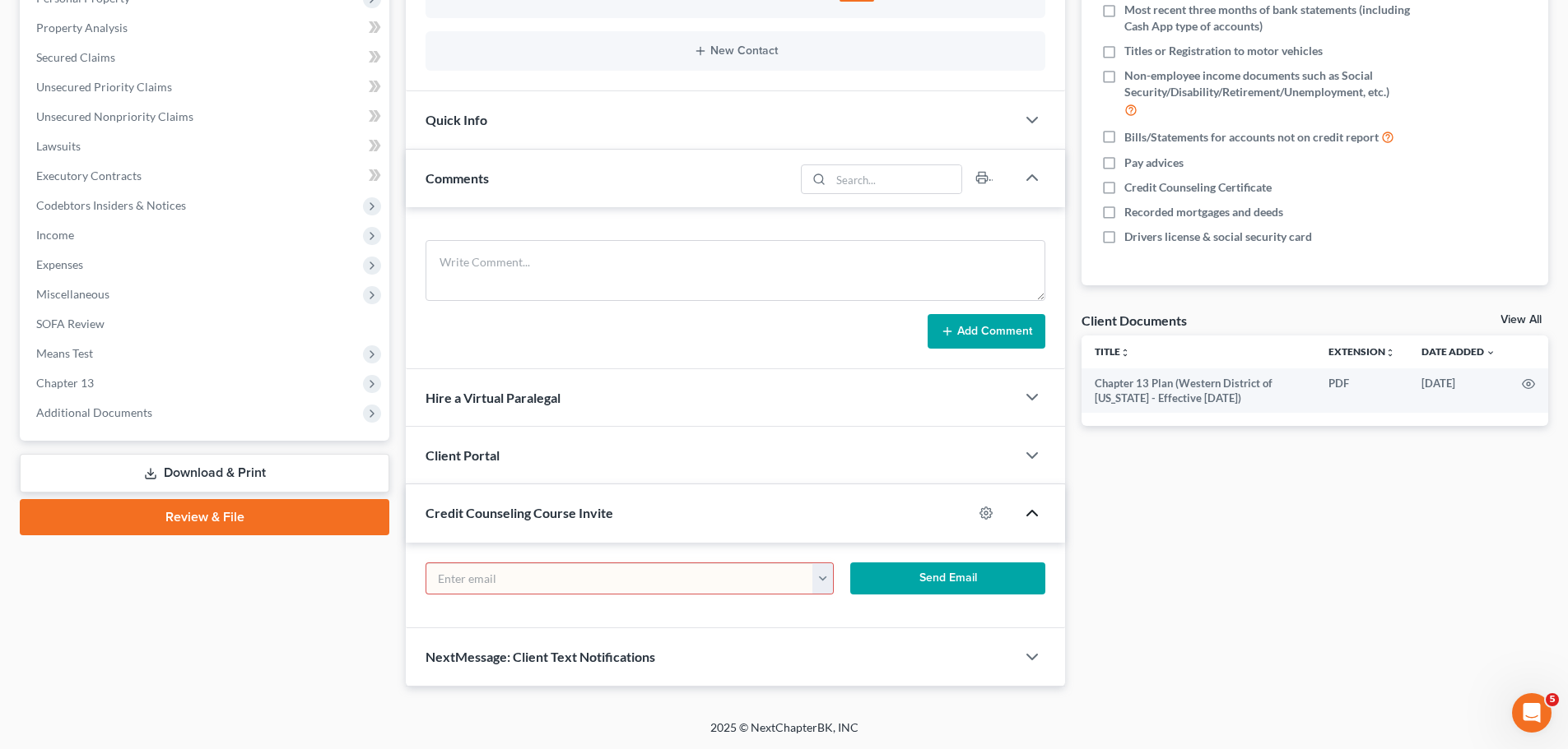
click at [822, 589] on button "button" at bounding box center [822, 579] width 21 height 31
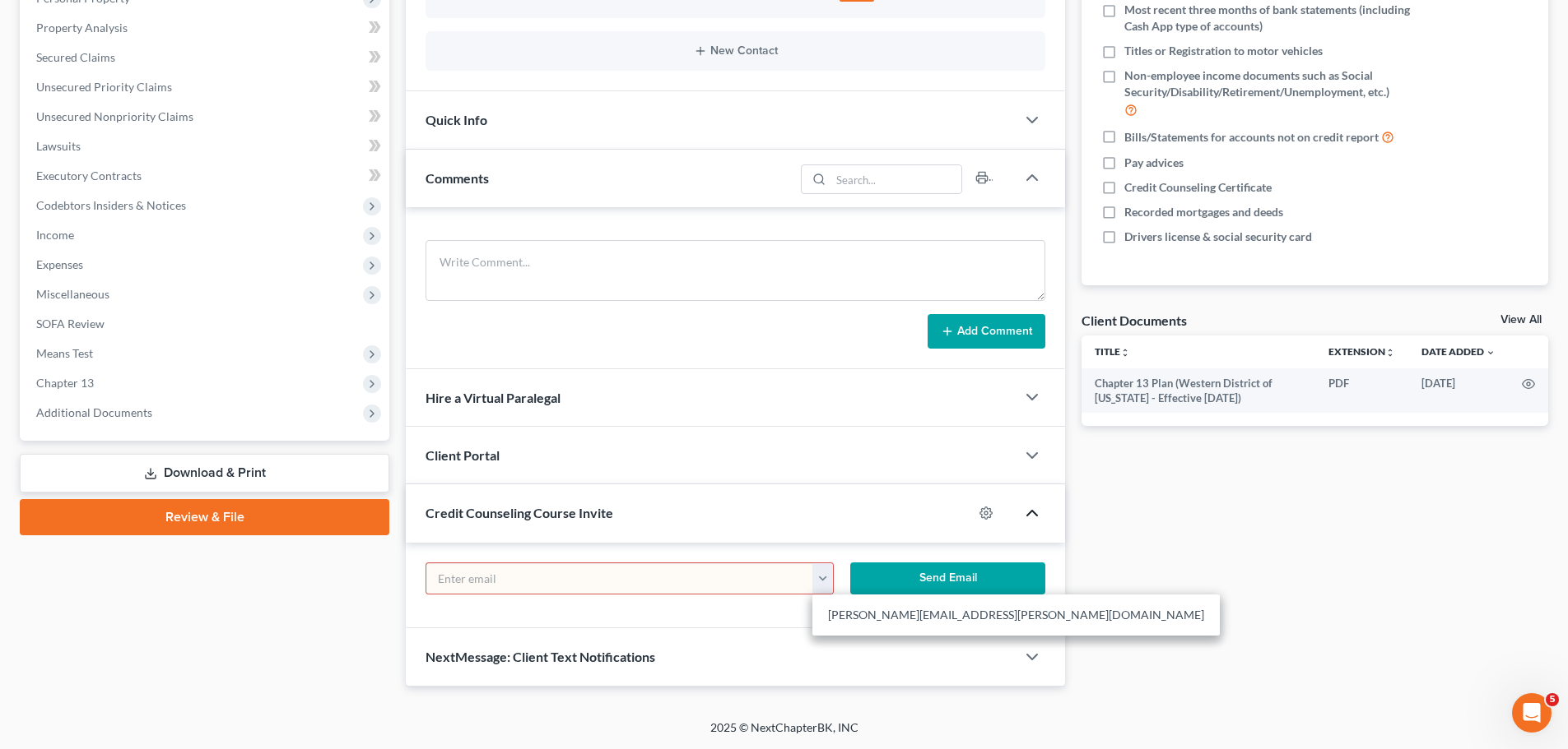
click at [845, 610] on link "ADAM.PURSCH@GMAIL.COM" at bounding box center [1015, 616] width 407 height 28
type input "ADAM.PURSCH@GMAIL.COM"
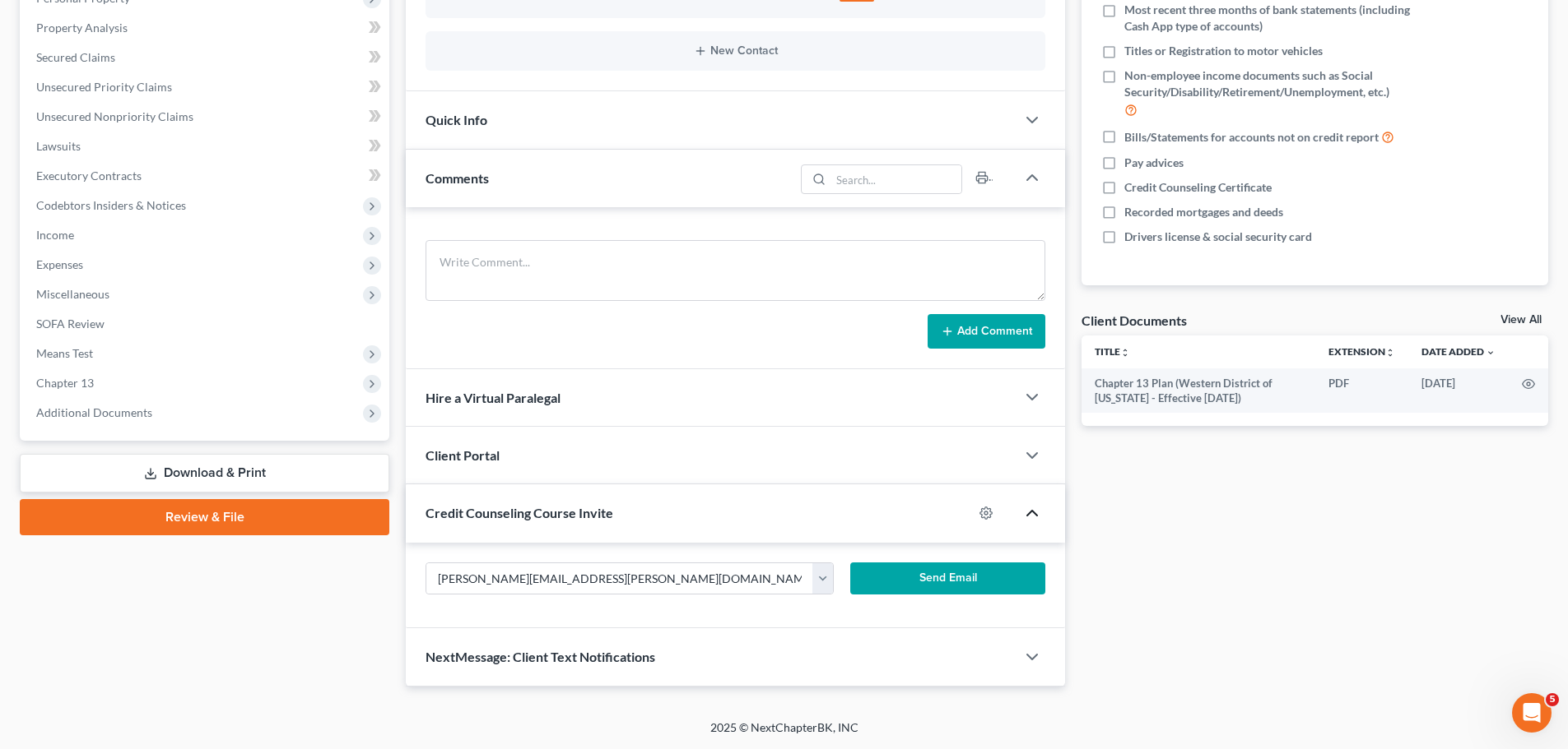
click at [899, 577] on button "Send Email" at bounding box center [947, 579] width 196 height 33
